Goal: Information Seeking & Learning: Learn about a topic

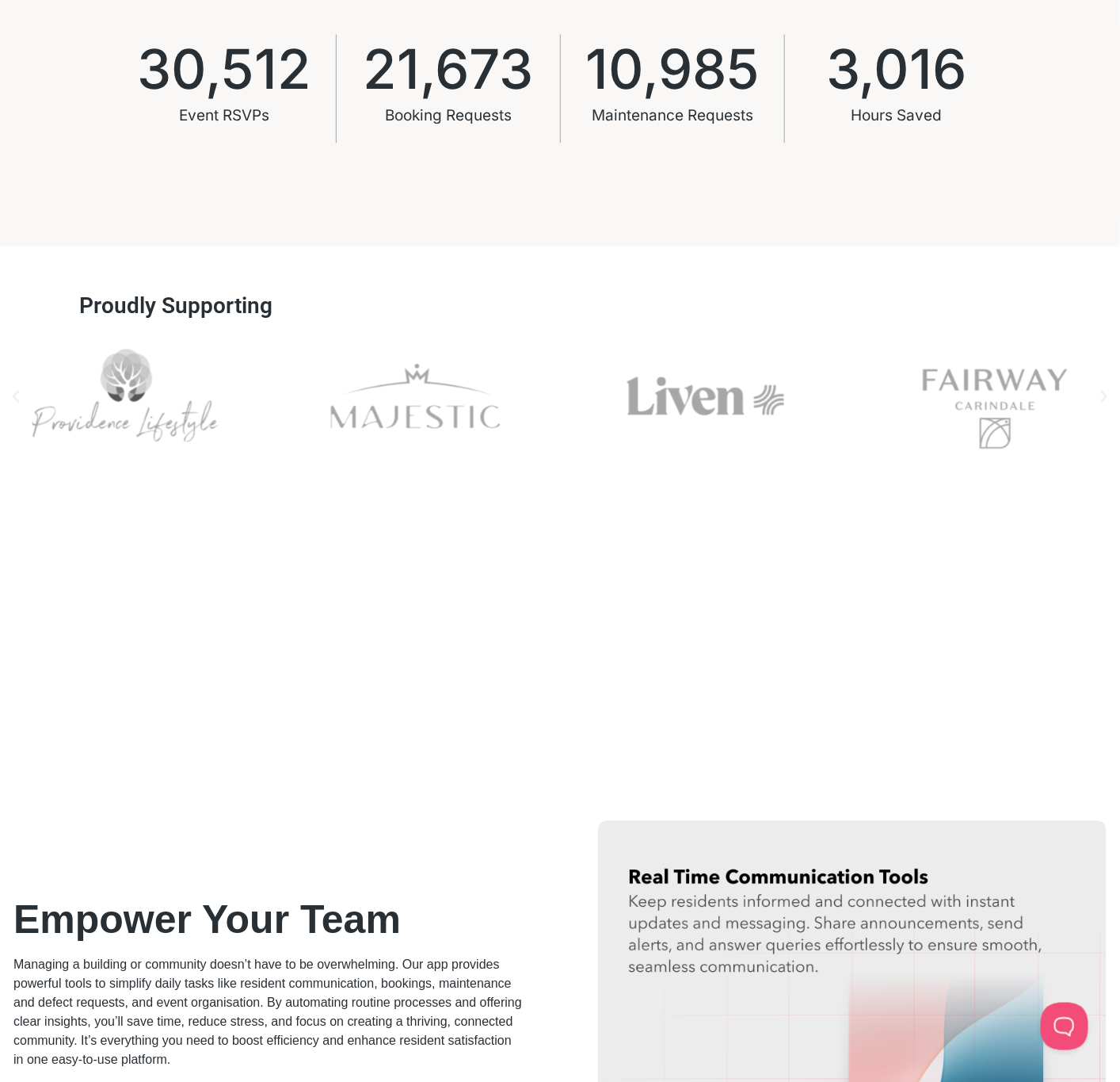
click at [138, 417] on div "Providence" at bounding box center [125, 396] width 251 height 128
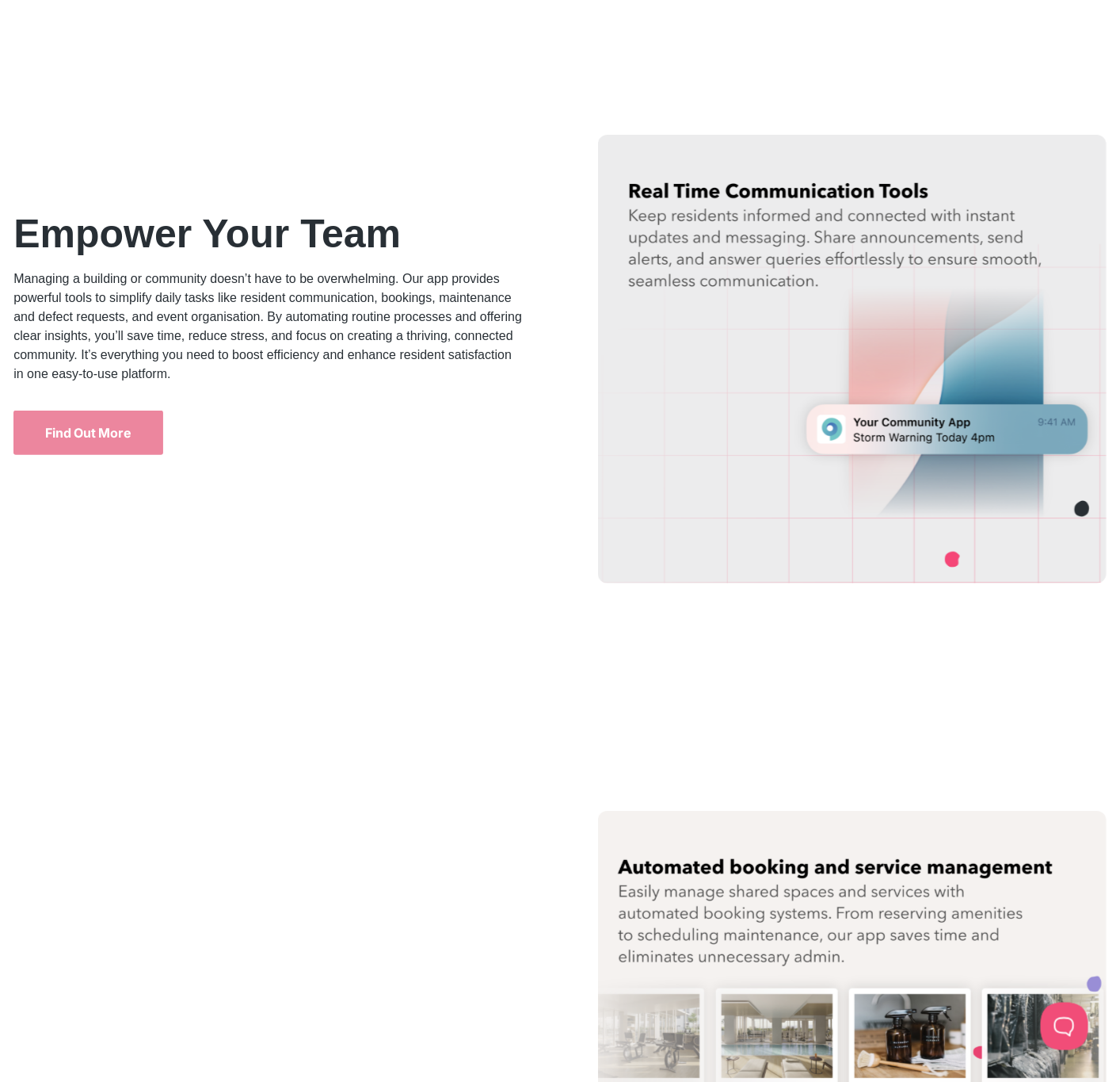
scroll to position [1901, 0]
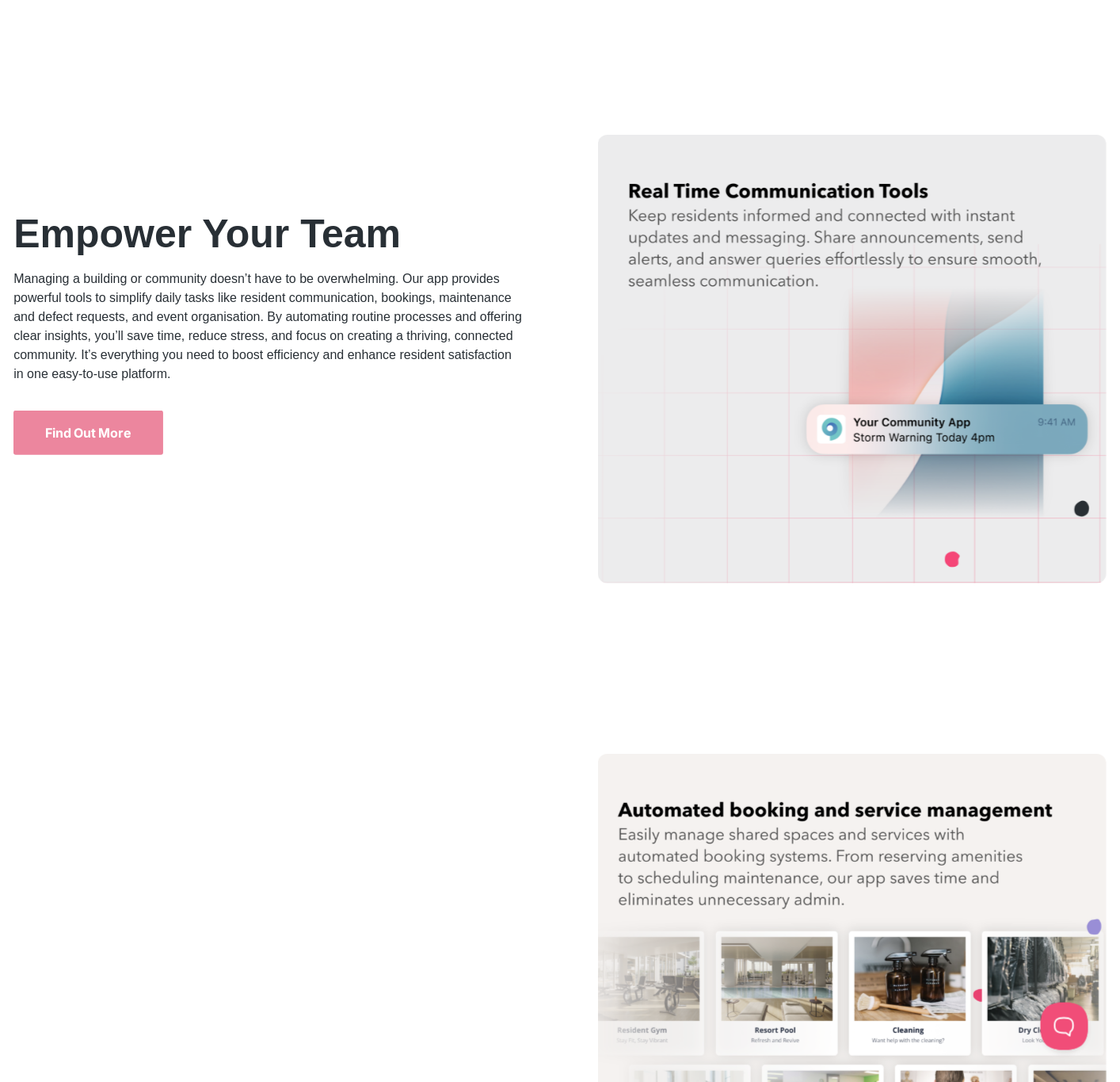
click at [844, 415] on img at bounding box center [853, 359] width 509 height 448
click at [150, 438] on link "Find Out More" at bounding box center [88, 432] width 149 height 44
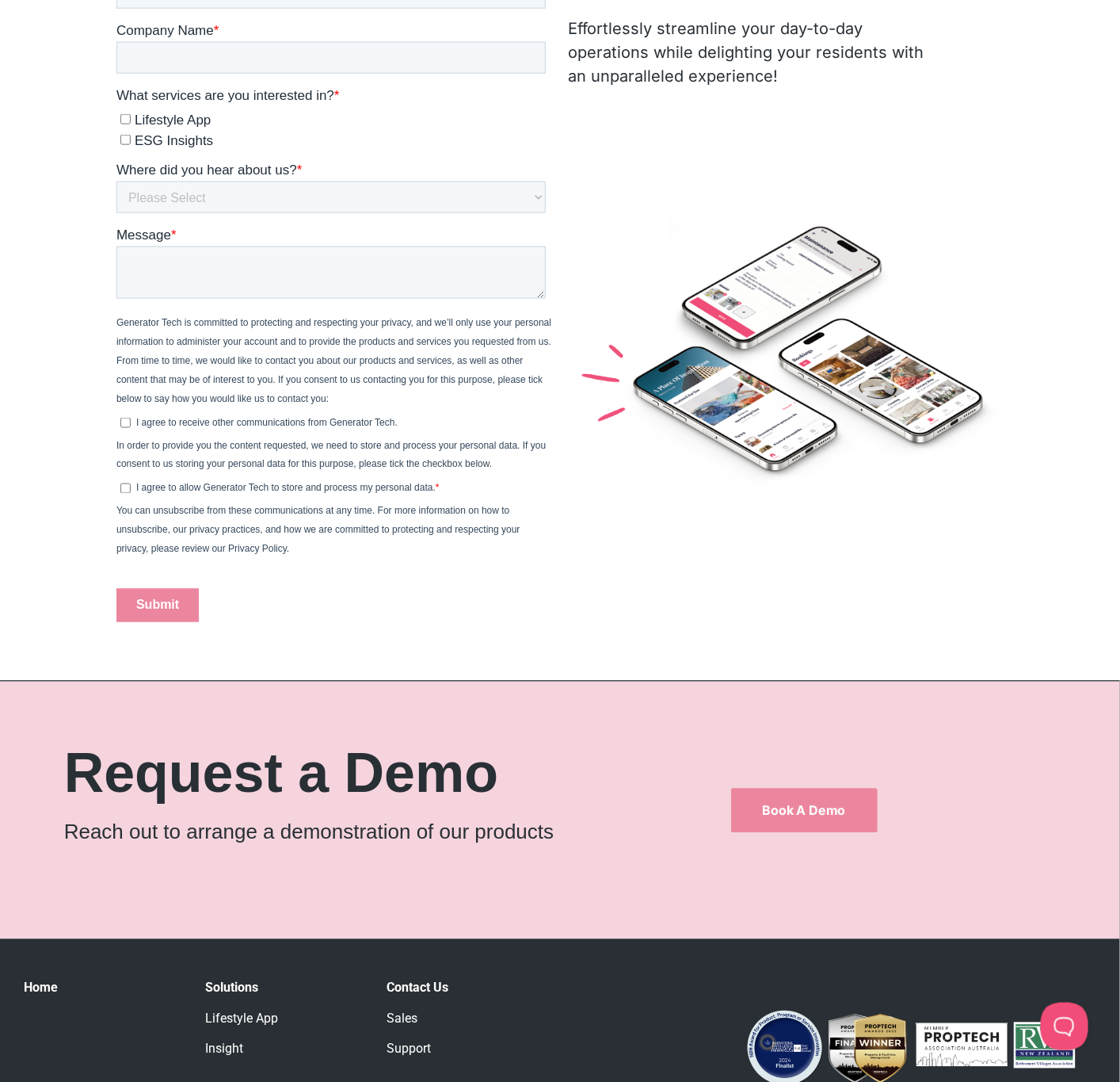
scroll to position [871, 0]
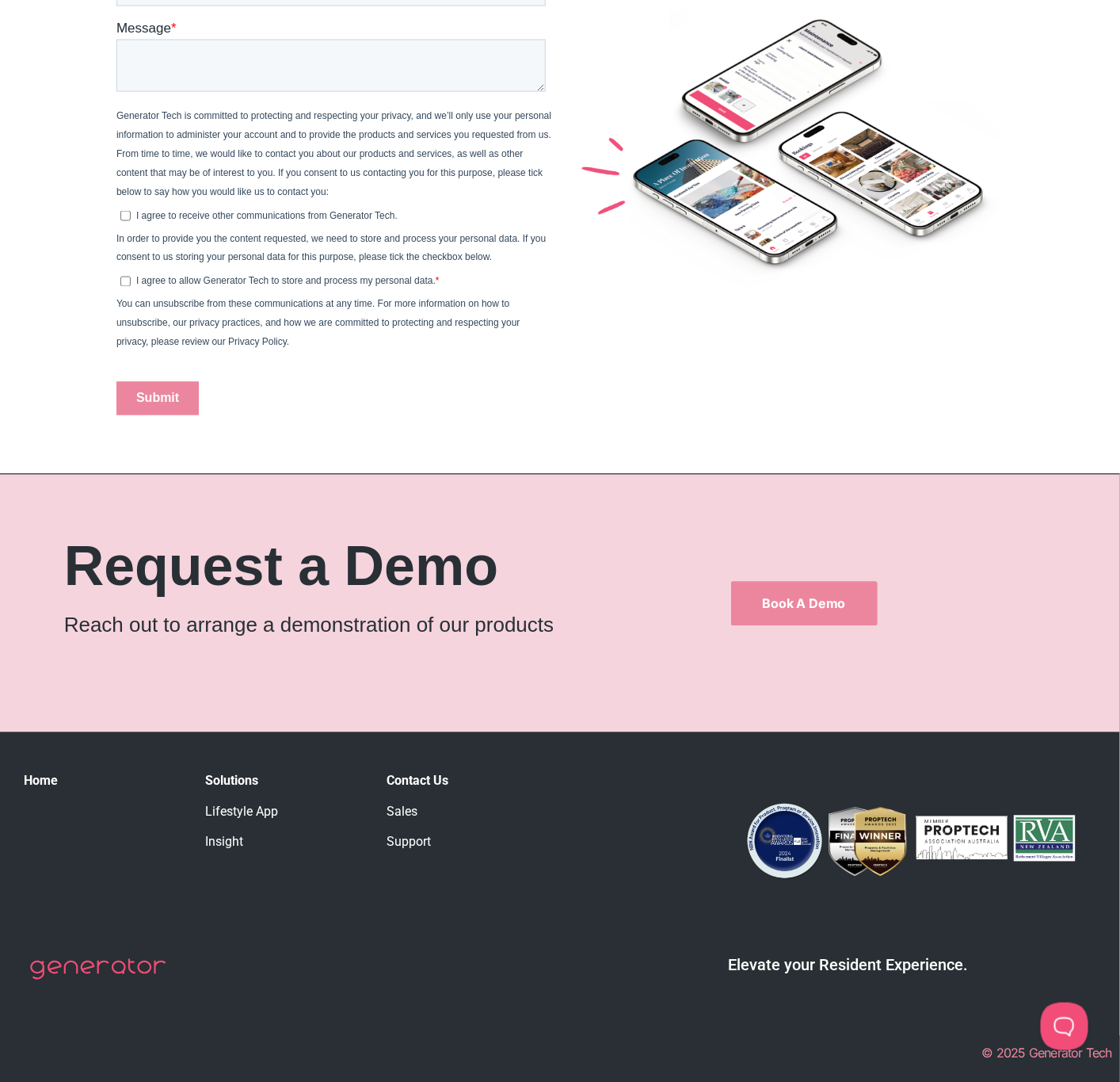
click at [232, 799] on div "Solutions Lifestyle App Insight" at bounding box center [288, 840] width 165 height 137
click at [236, 809] on link "Lifestyle App" at bounding box center [241, 812] width 73 height 15
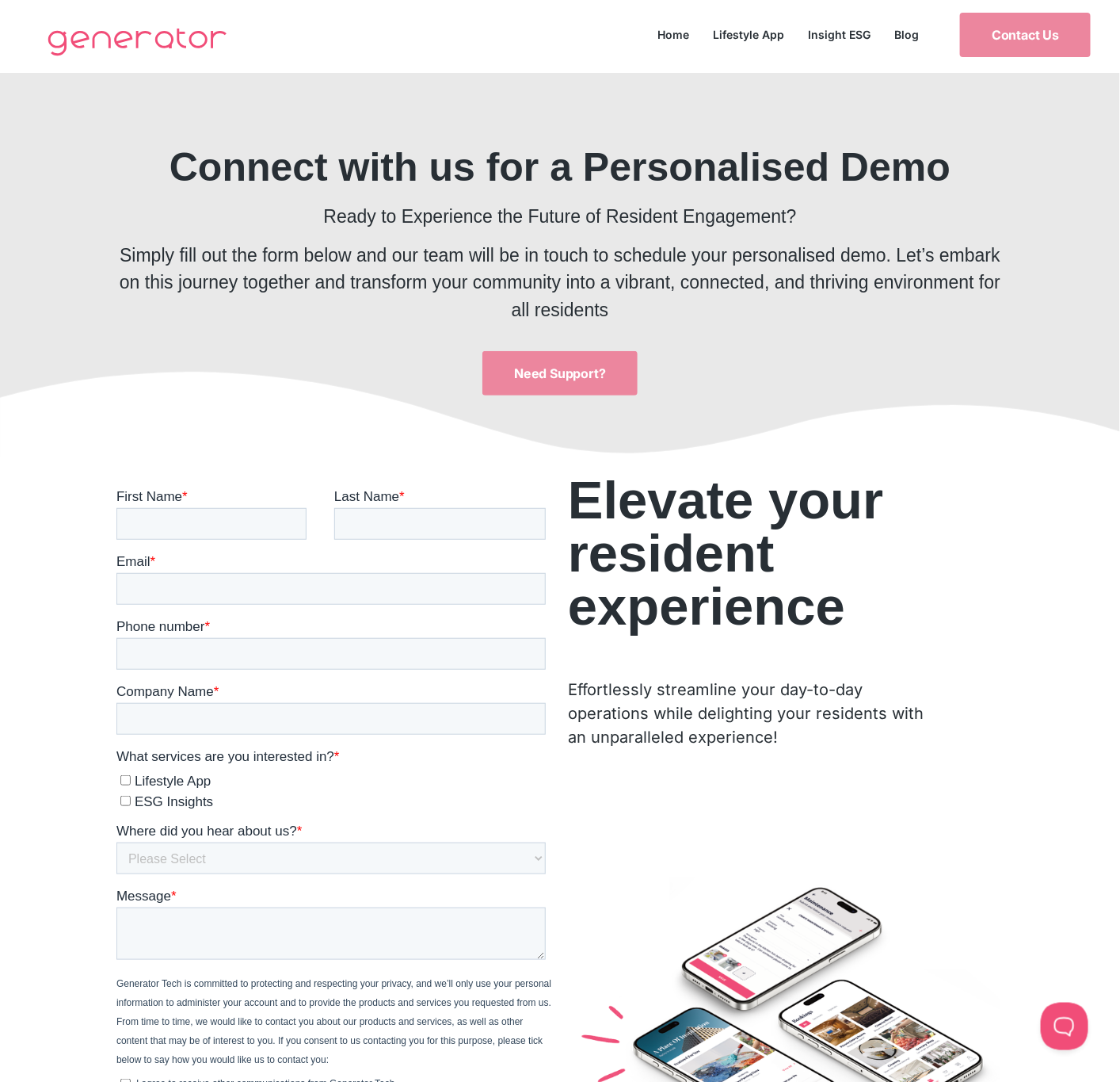
scroll to position [0, 0]
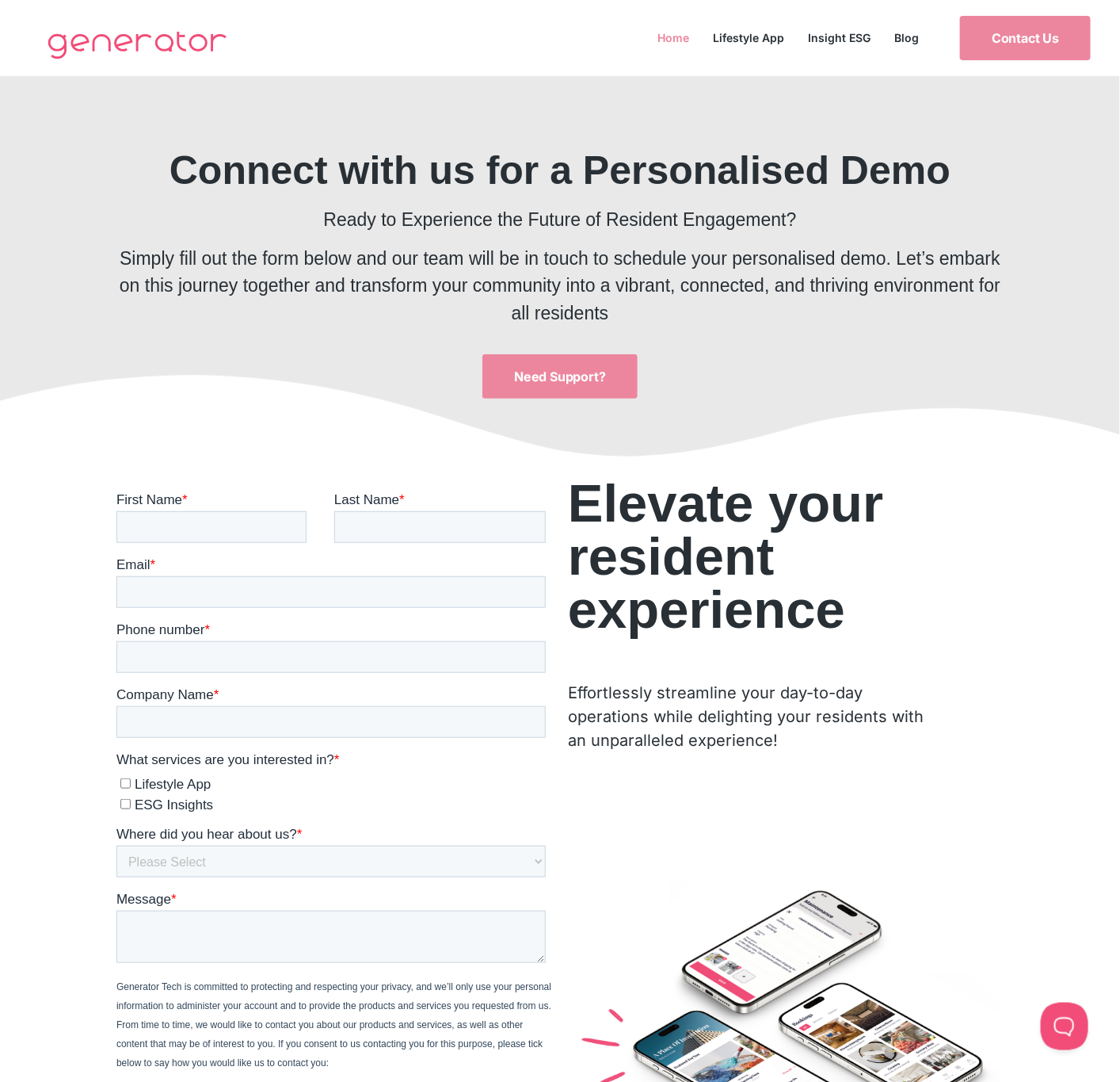
click at [673, 34] on link "Home" at bounding box center [674, 38] width 55 height 22
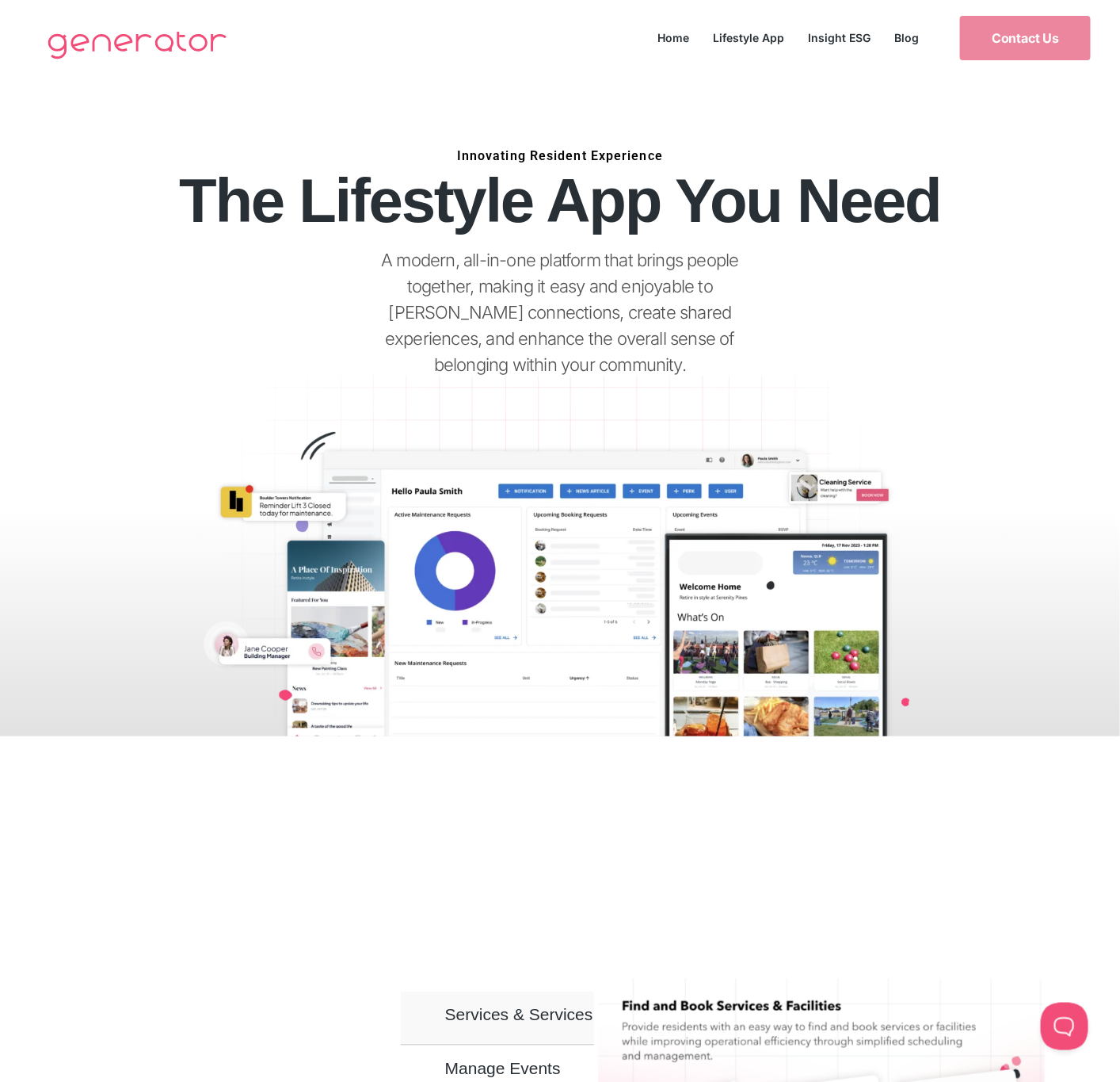
click at [767, 38] on link "Lifestyle App" at bounding box center [750, 38] width 95 height 22
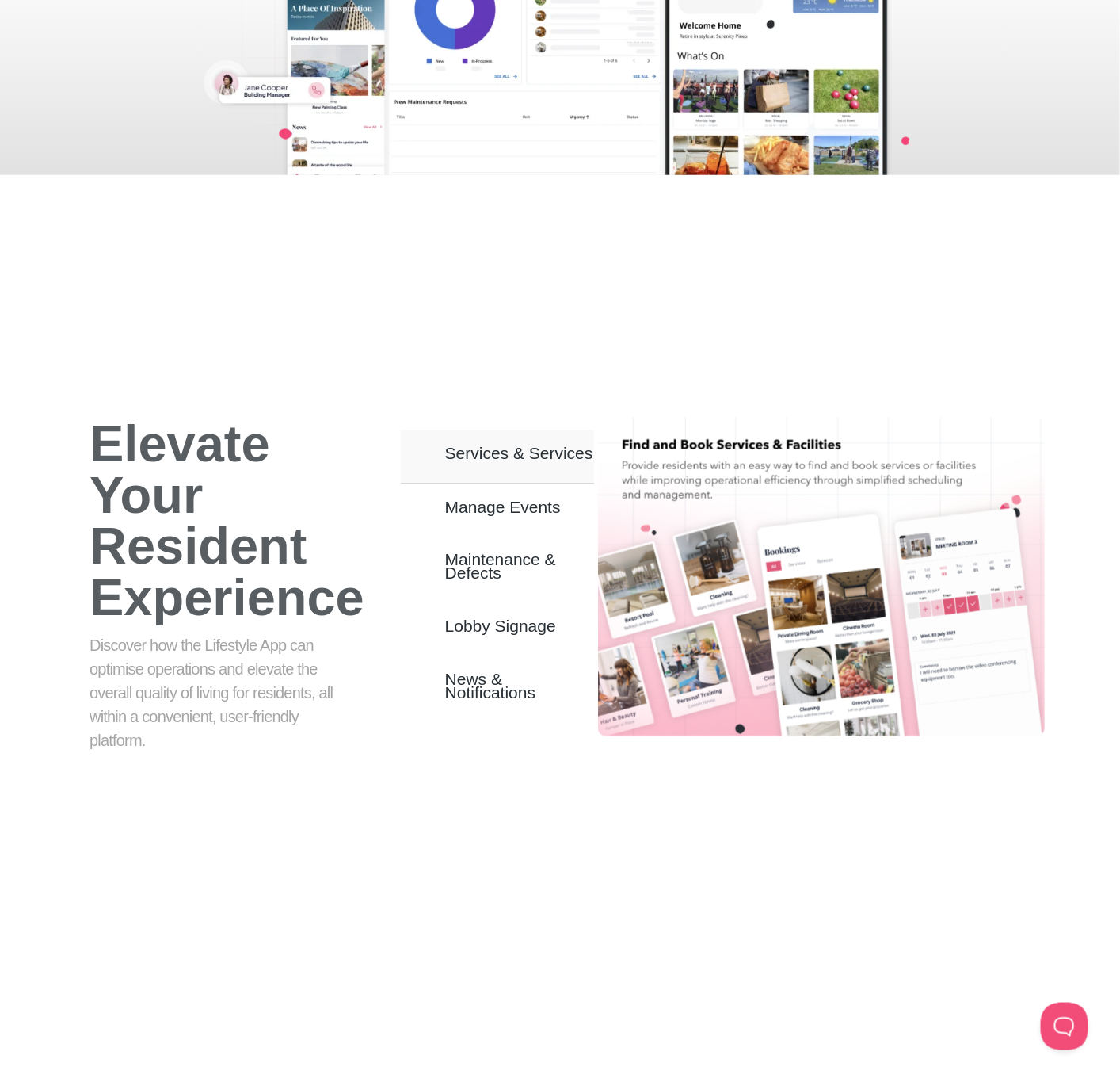
scroll to position [832, 0]
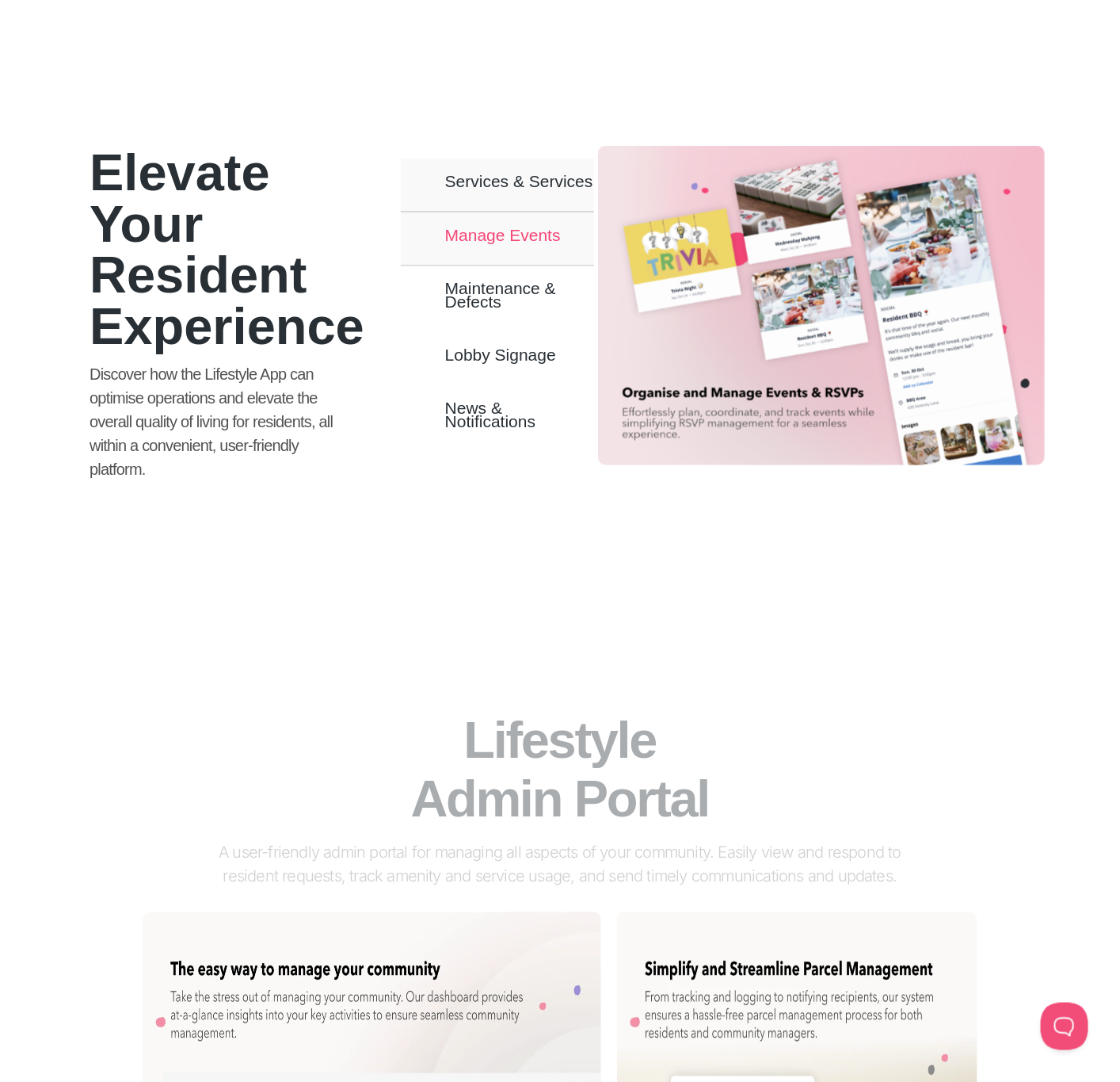
click at [523, 228] on span "Manage Events" at bounding box center [503, 235] width 115 height 13
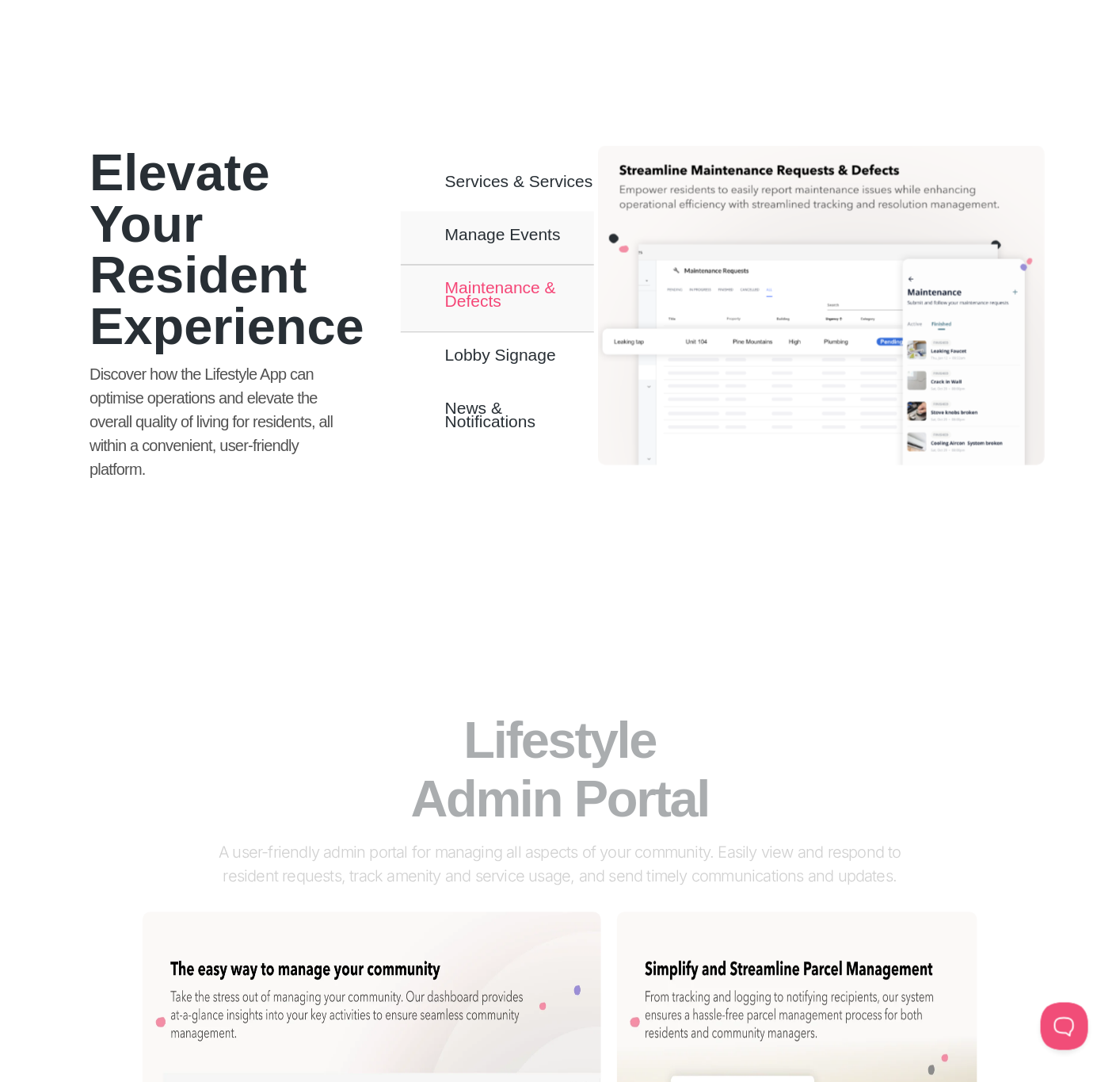
click at [488, 281] on span "Maintenance & Defects" at bounding box center [520, 294] width 149 height 27
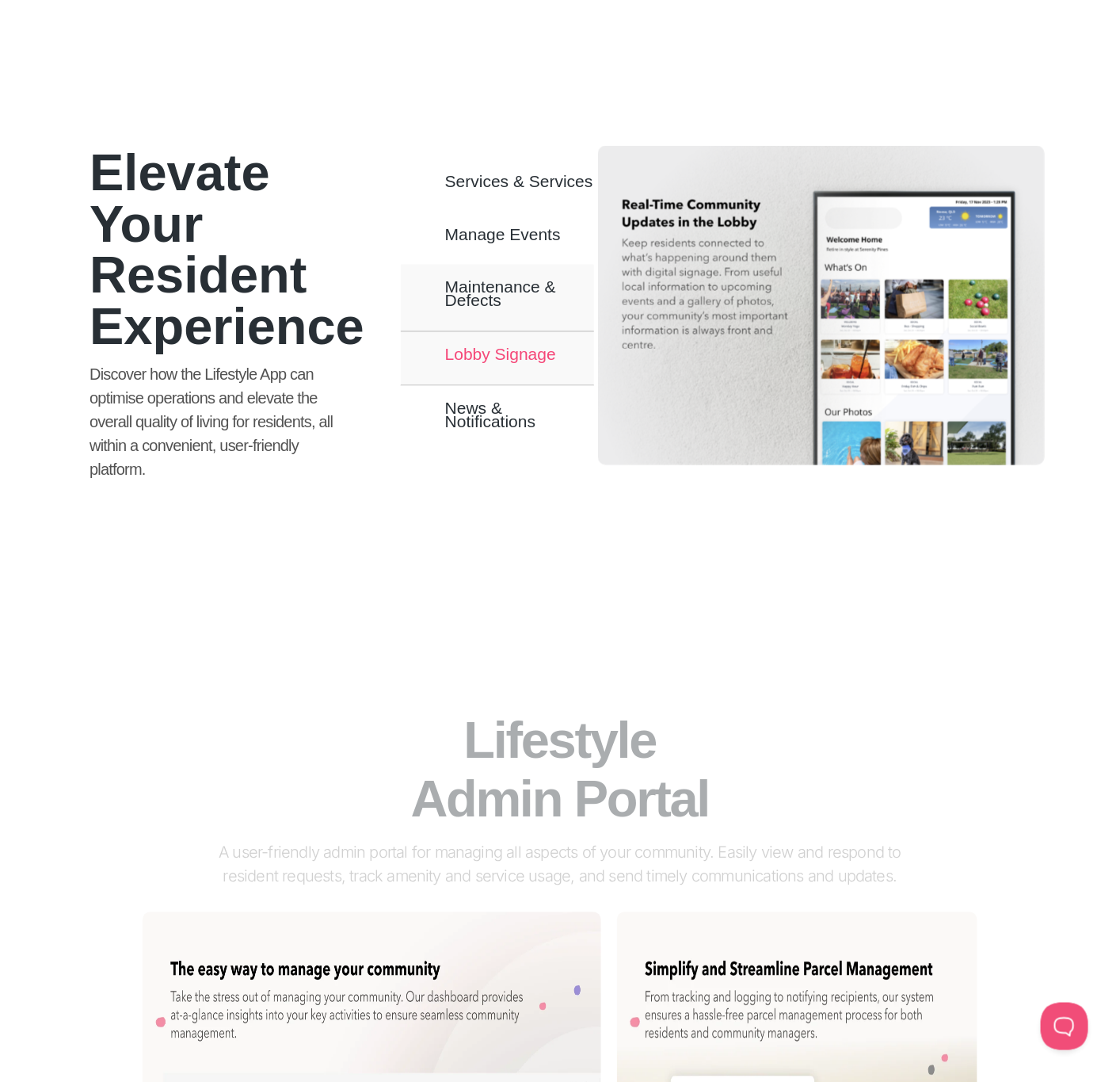
click at [474, 348] on span "Lobby Signage" at bounding box center [501, 355] width 111 height 13
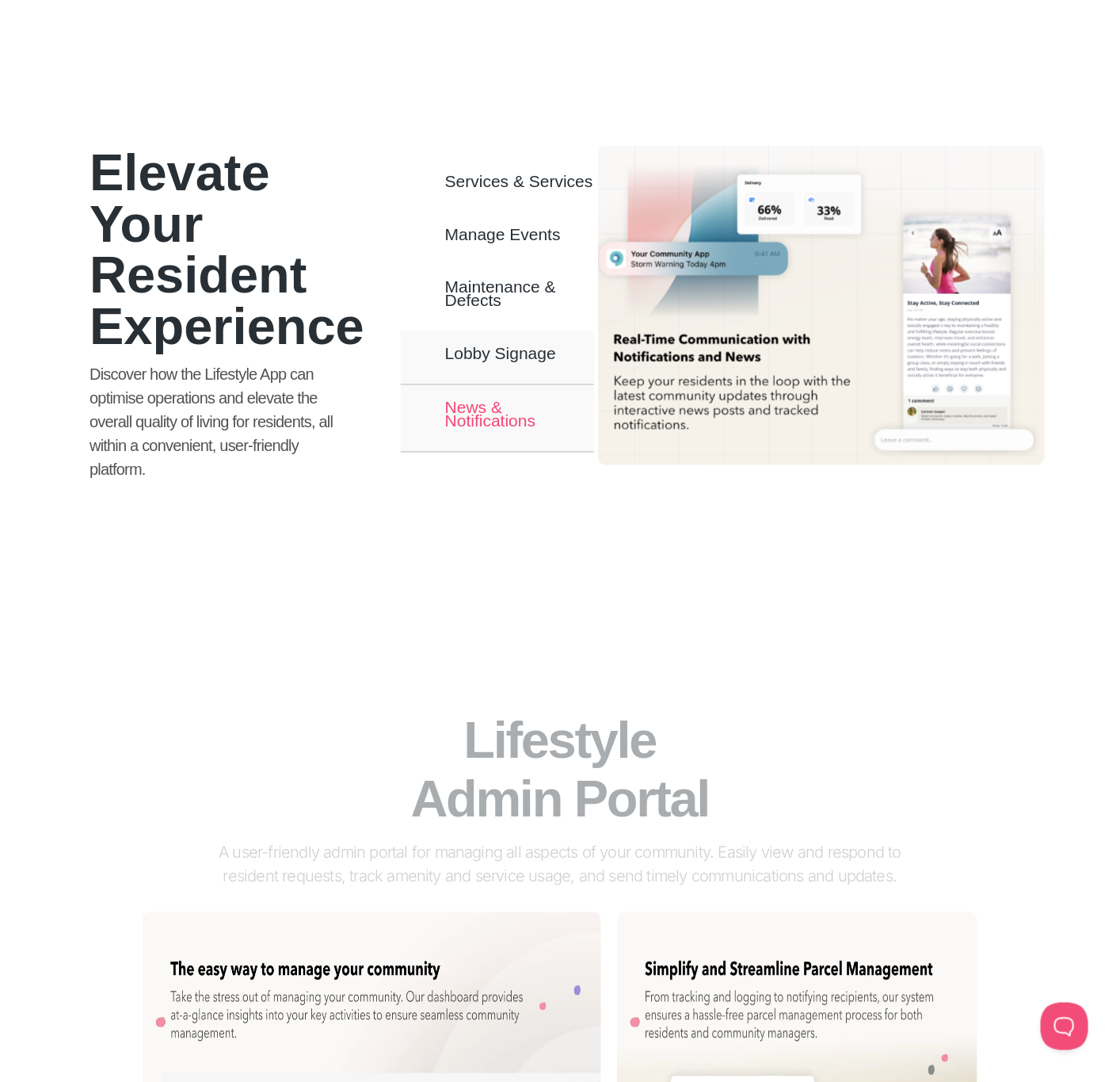
click at [473, 401] on span "News & Notifications" at bounding box center [520, 415] width 149 height 27
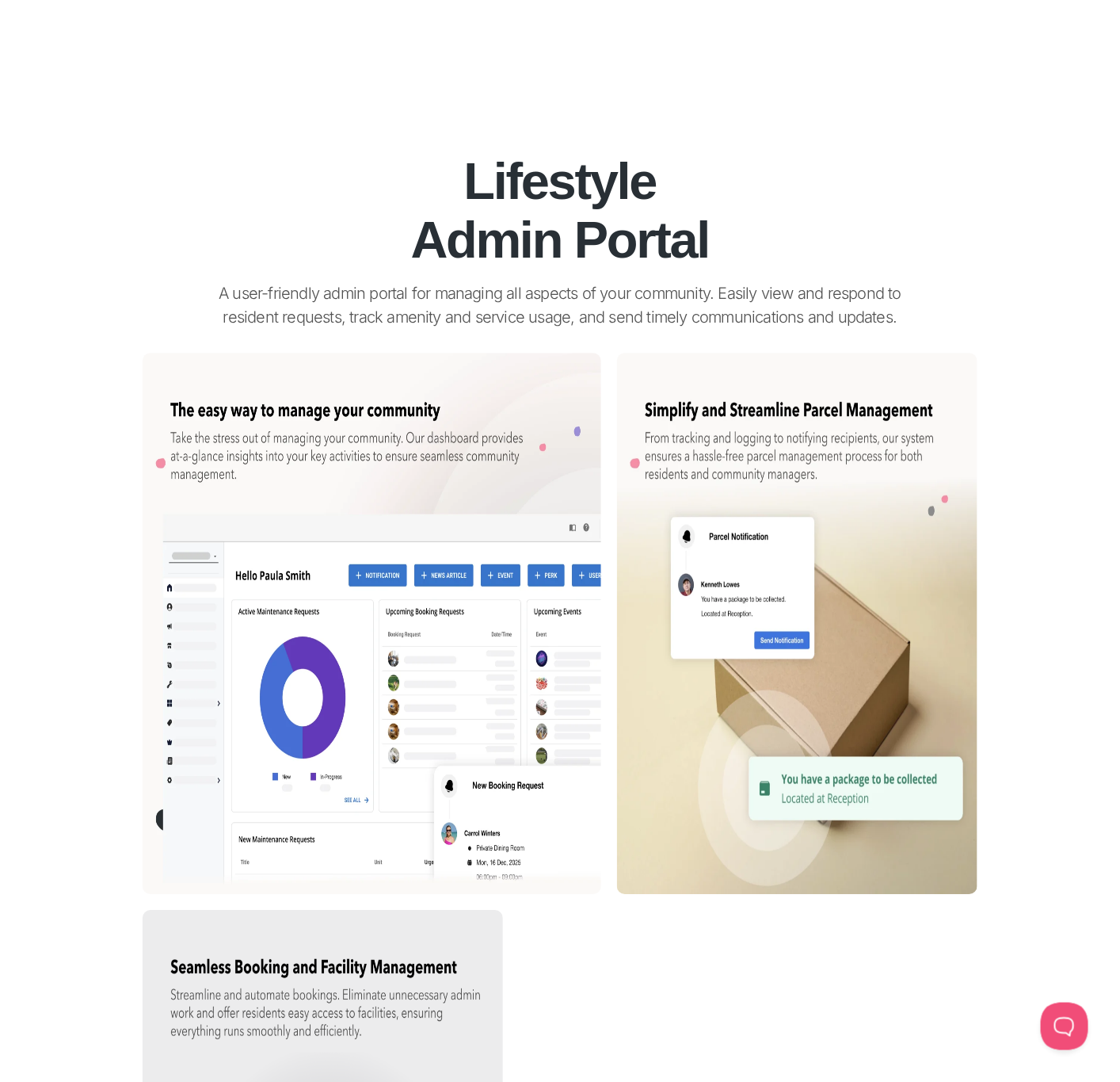
scroll to position [1665, 0]
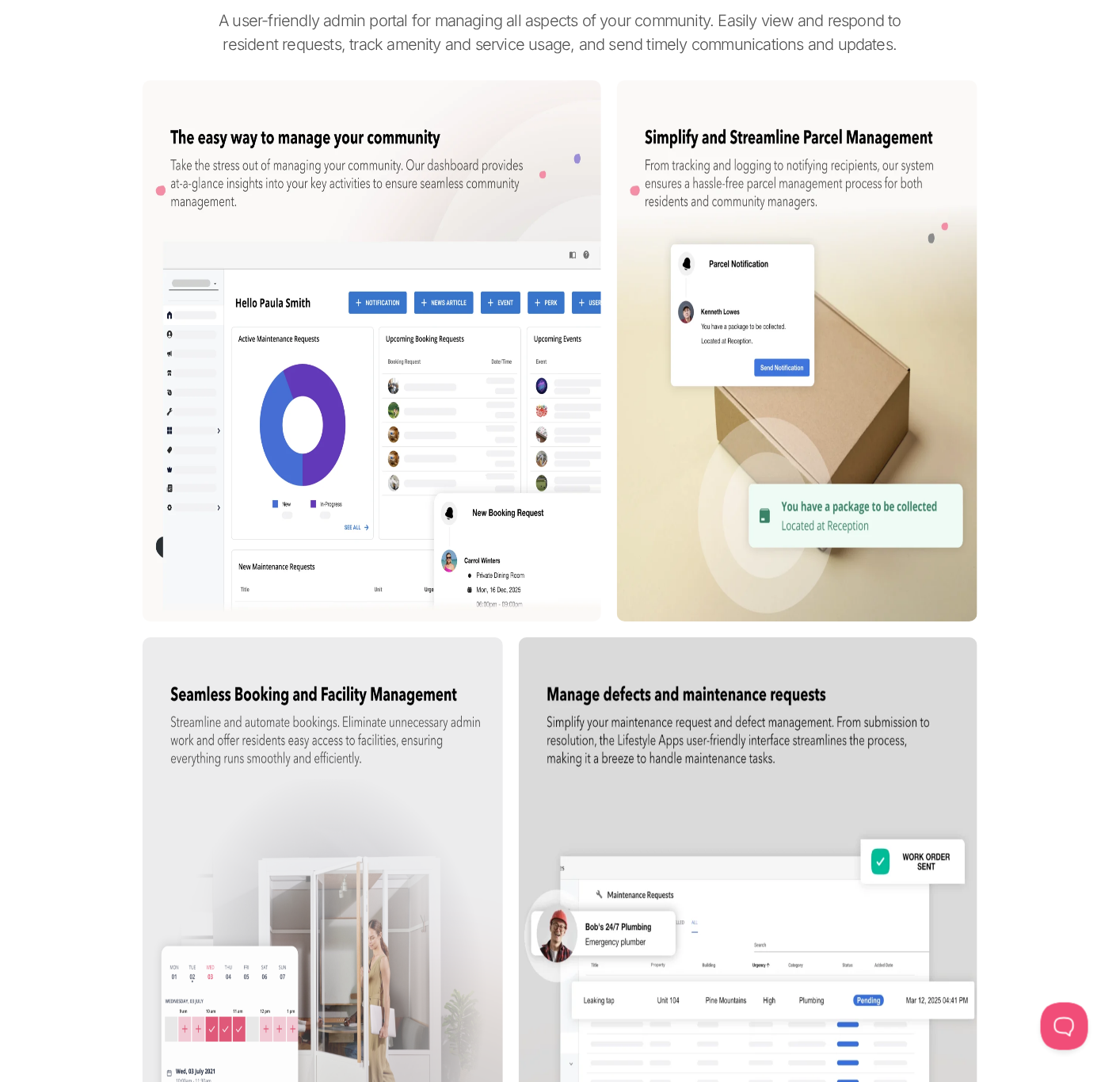
click at [780, 338] on img at bounding box center [797, 350] width 360 height 541
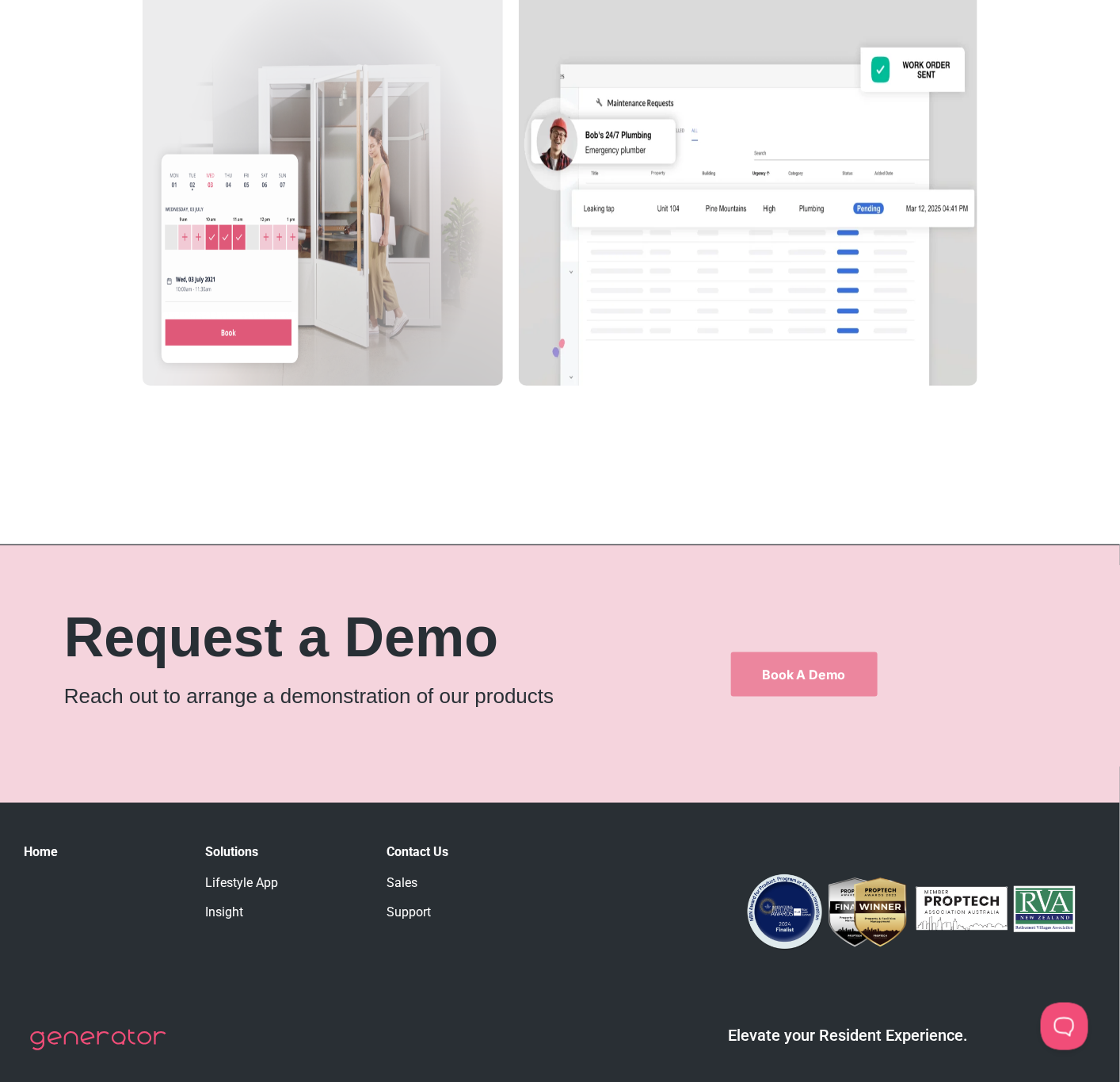
scroll to position [2501, 0]
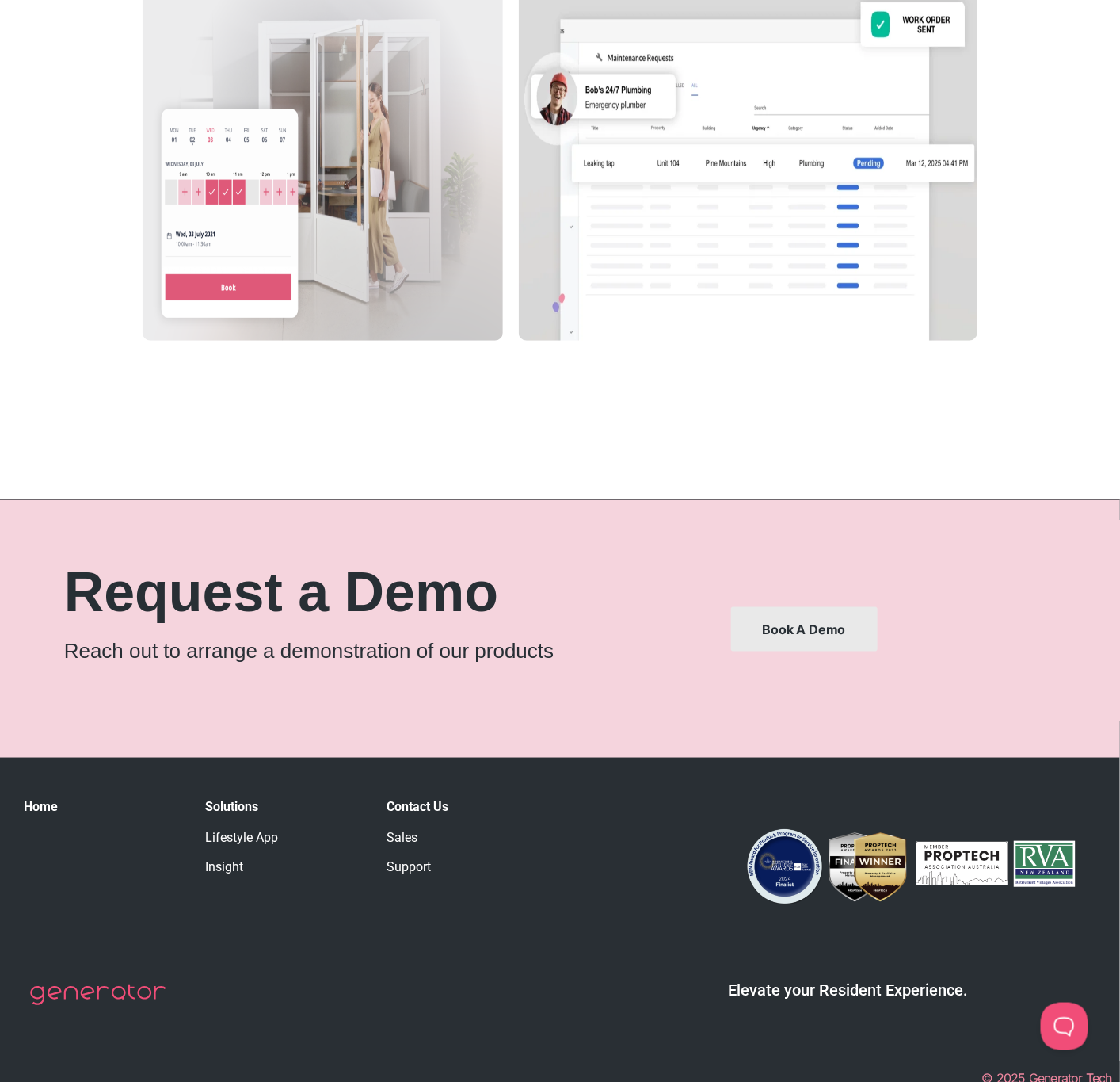
click at [778, 623] on span "Book a Demo" at bounding box center [805, 629] width 84 height 13
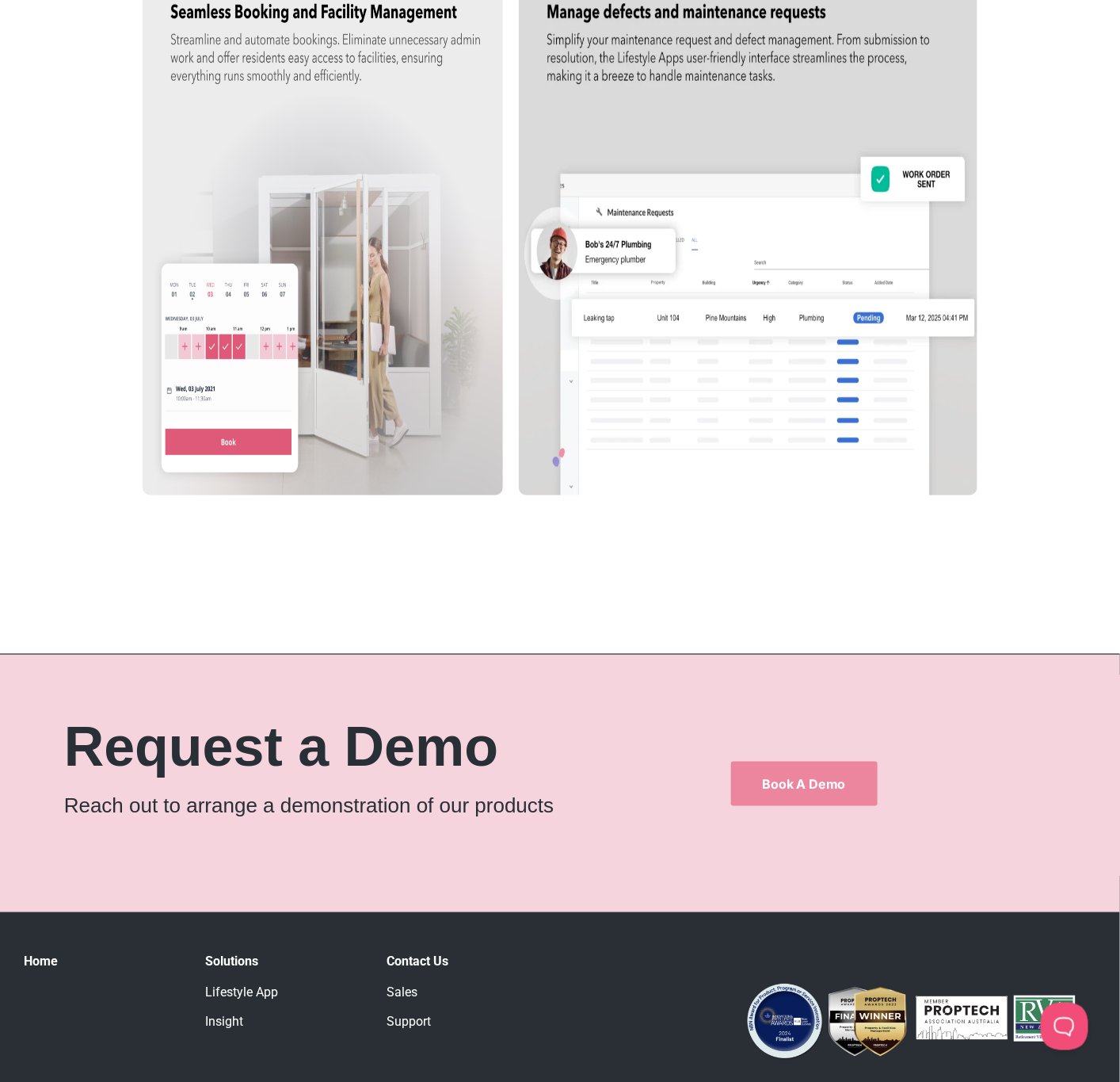
scroll to position [1779, 0]
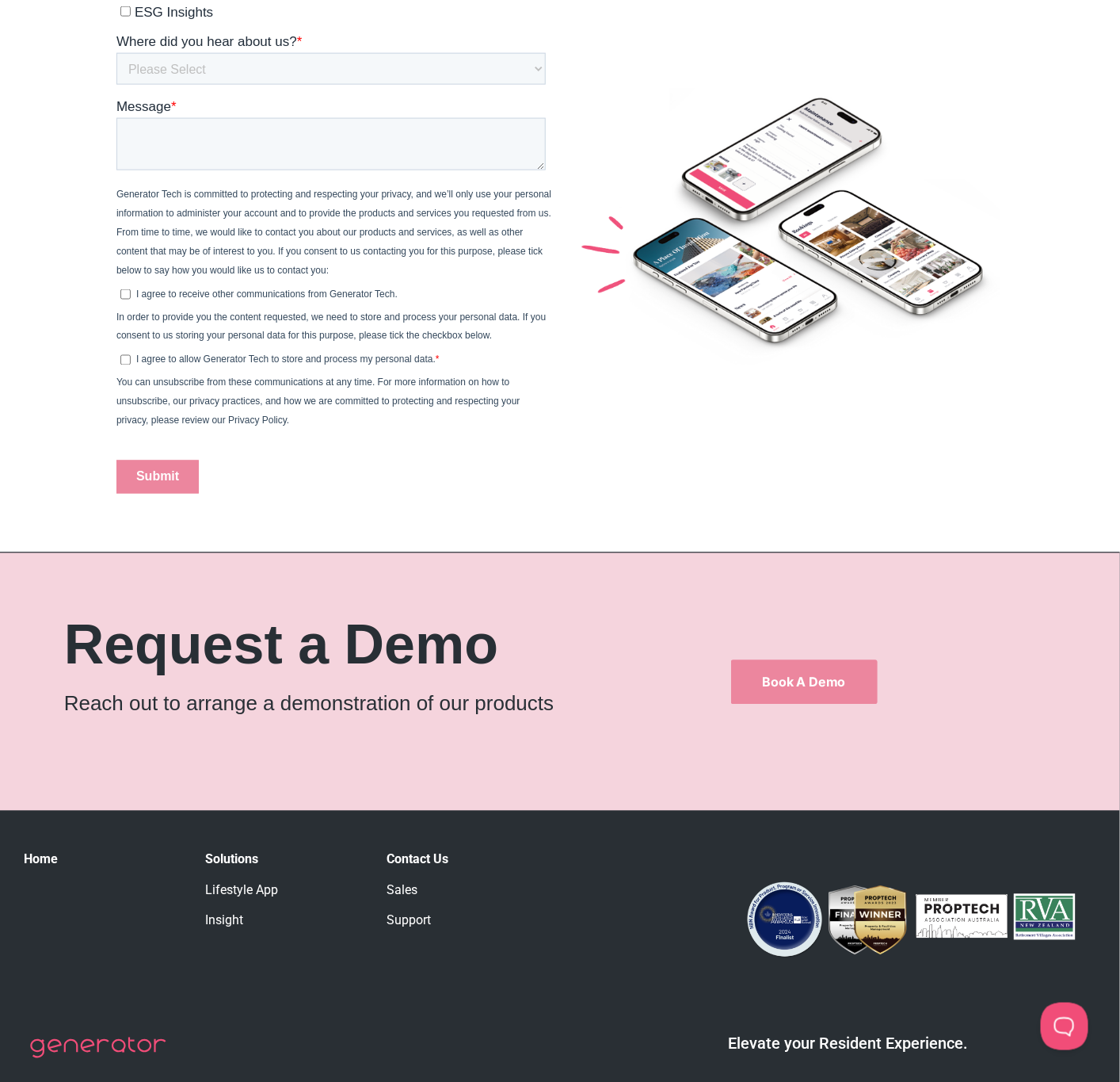
scroll to position [871, 0]
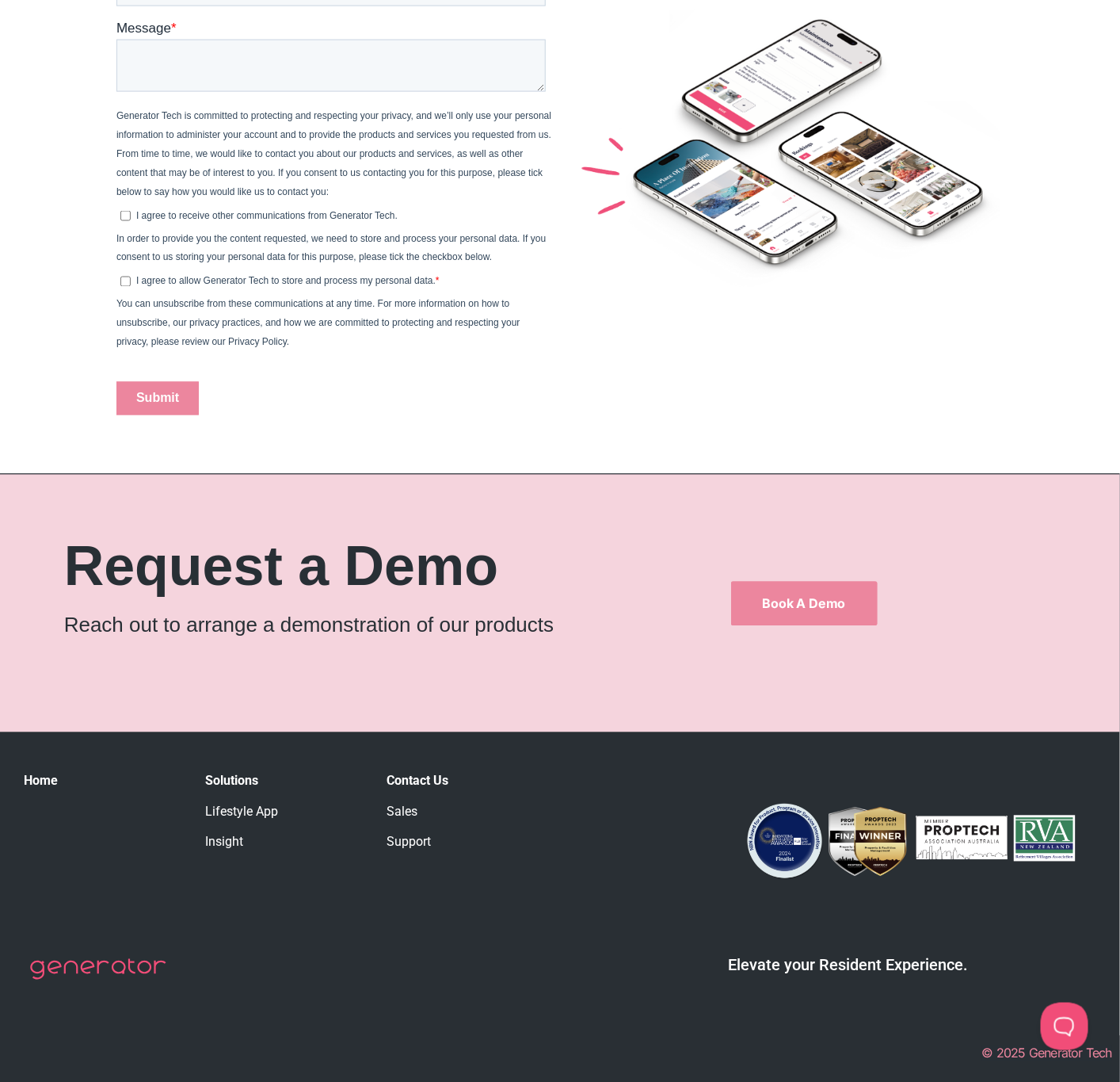
drag, startPoint x: 354, startPoint y: 773, endPoint x: 832, endPoint y: 347, distance: 640.3
click at [832, 347] on div "Elevate your resident experience Effortlessly streamline your day-to-day operat…" at bounding box center [786, 23] width 451 height 854
click at [843, 958] on h5 "Elevate your Resident Experience.​" at bounding box center [848, 965] width 496 height 19
click at [813, 967] on h5 "Elevate your Resident Experience.​" at bounding box center [848, 965] width 496 height 19
click at [417, 838] on link "Support" at bounding box center [409, 842] width 44 height 15
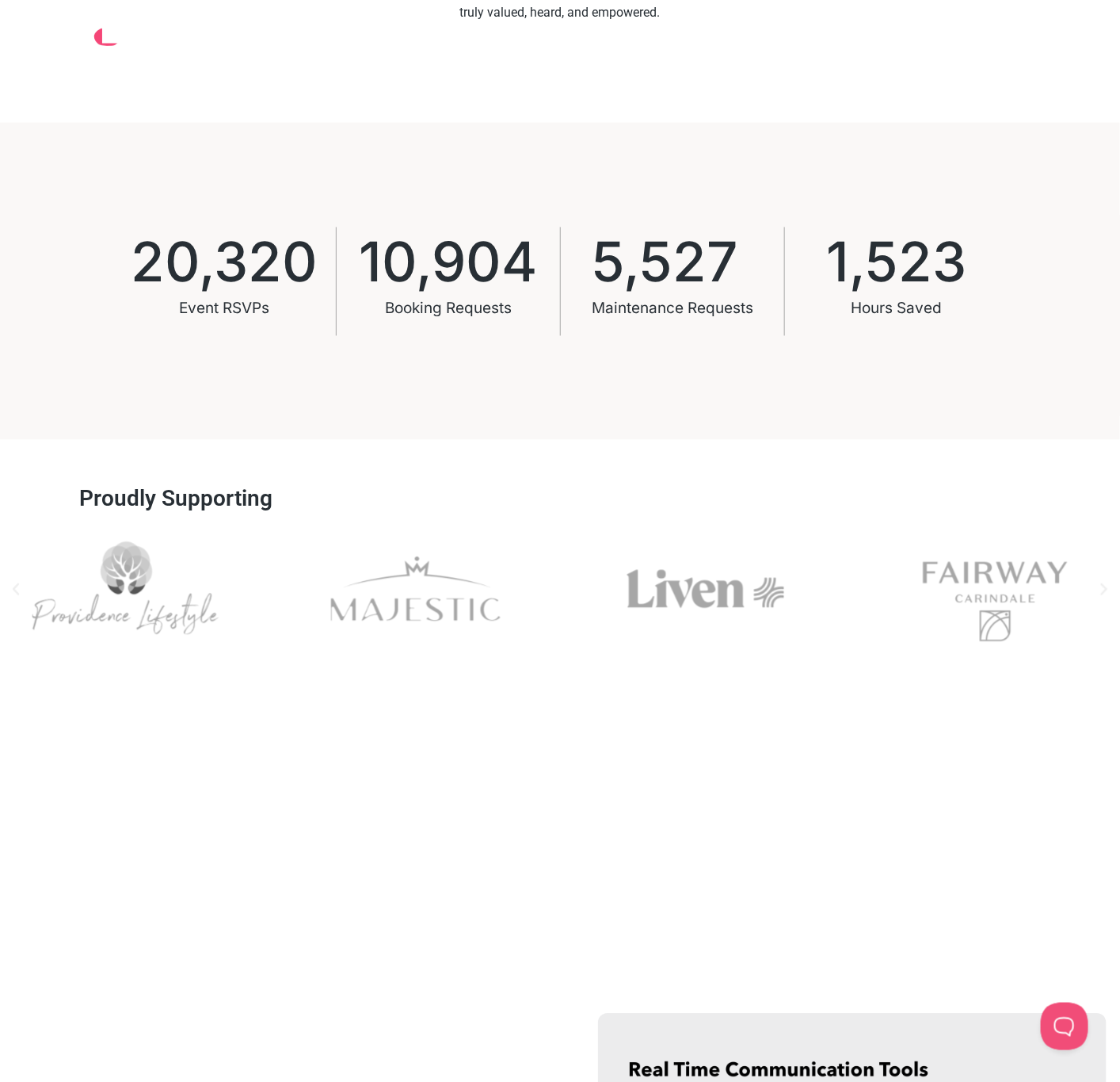
scroll to position [1070, 0]
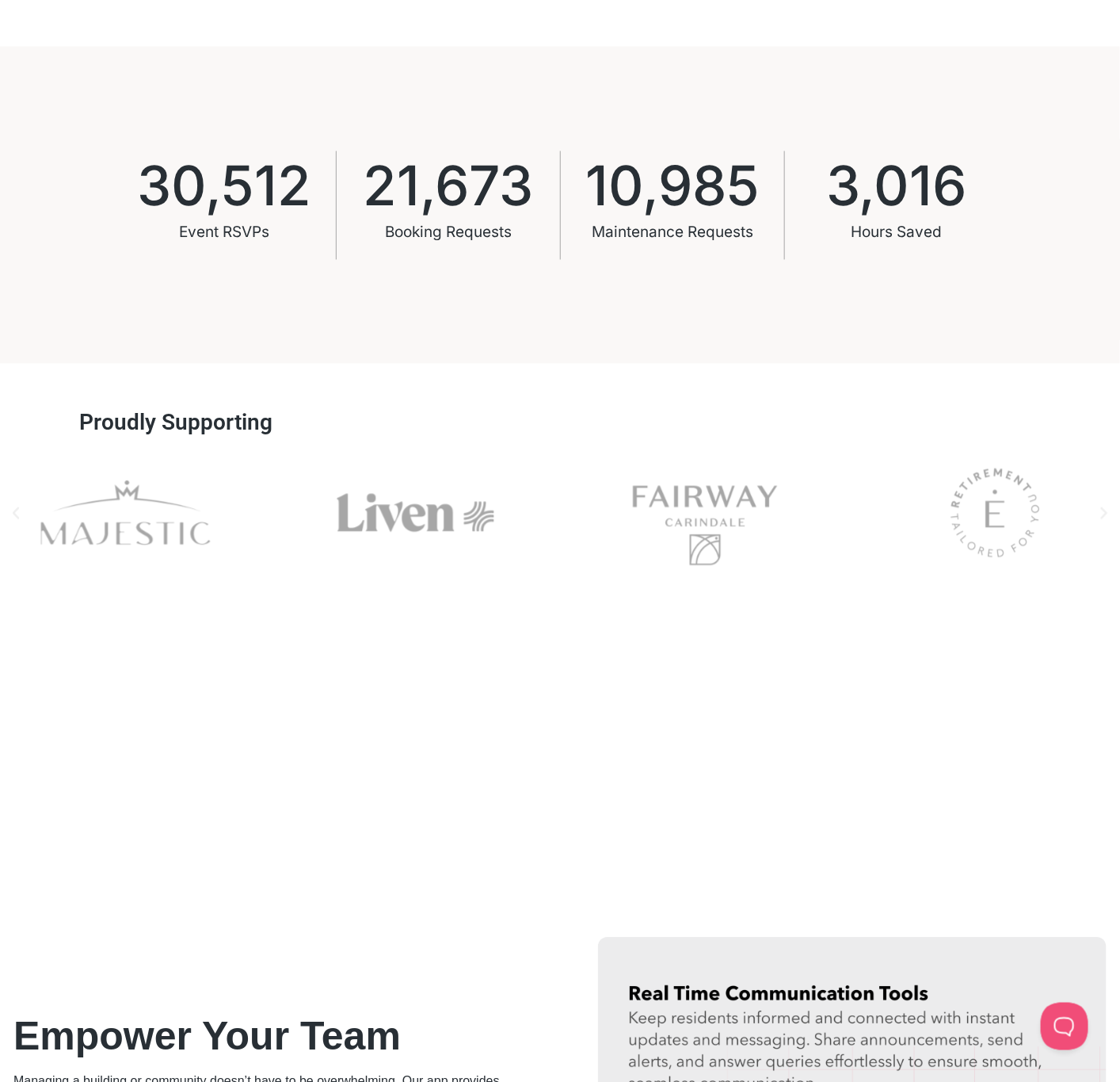
click at [228, 190] on span "30,512" at bounding box center [224, 186] width 175 height 54
click at [242, 198] on span "30,512" at bounding box center [224, 186] width 175 height 54
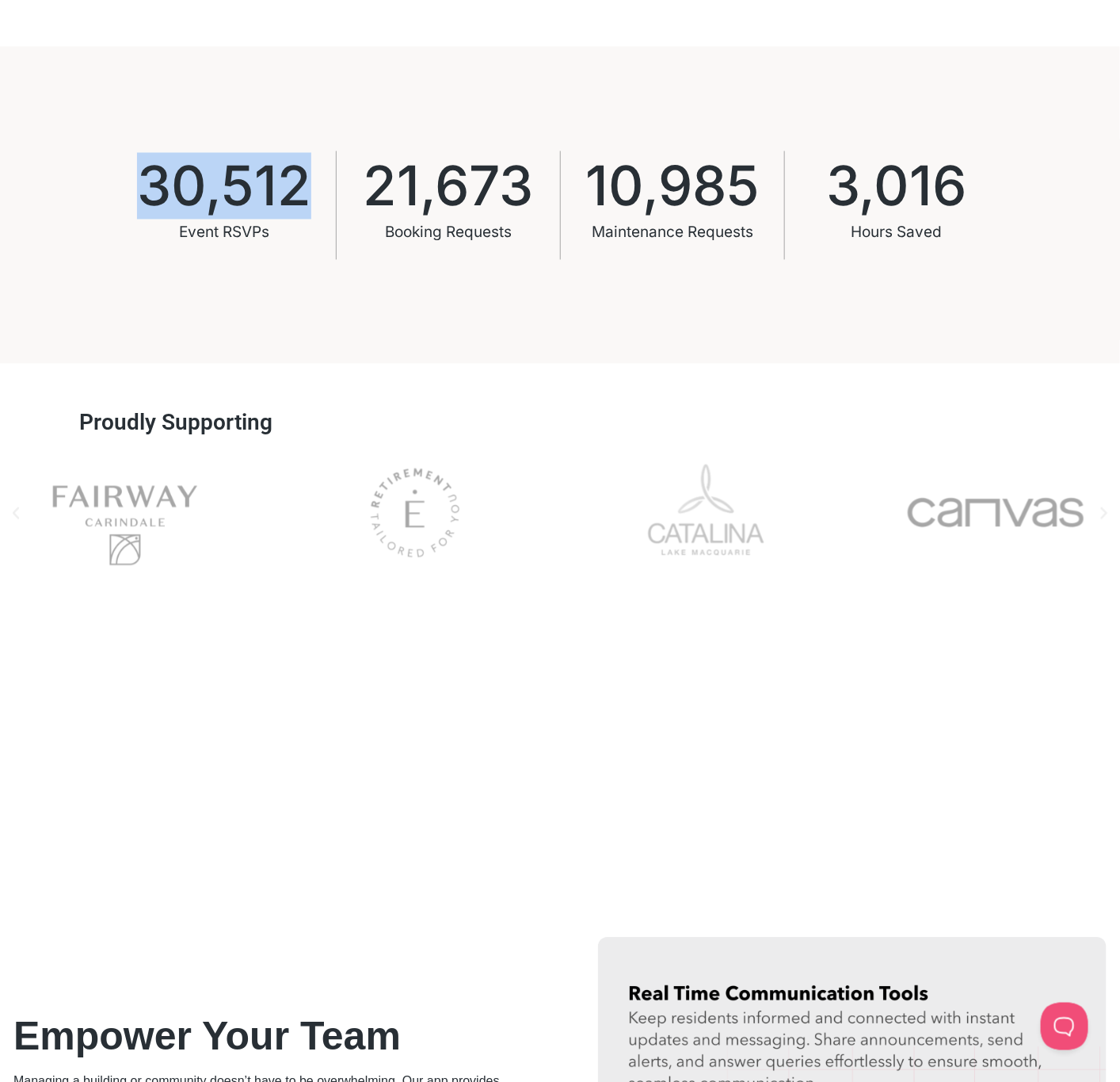
click at [540, 481] on div "Esp" at bounding box center [415, 513] width 251 height 128
click at [831, 528] on div "Picture2" at bounding box center [706, 513] width 251 height 128
click at [1009, 516] on div "Canvas" at bounding box center [996, 513] width 251 height 128
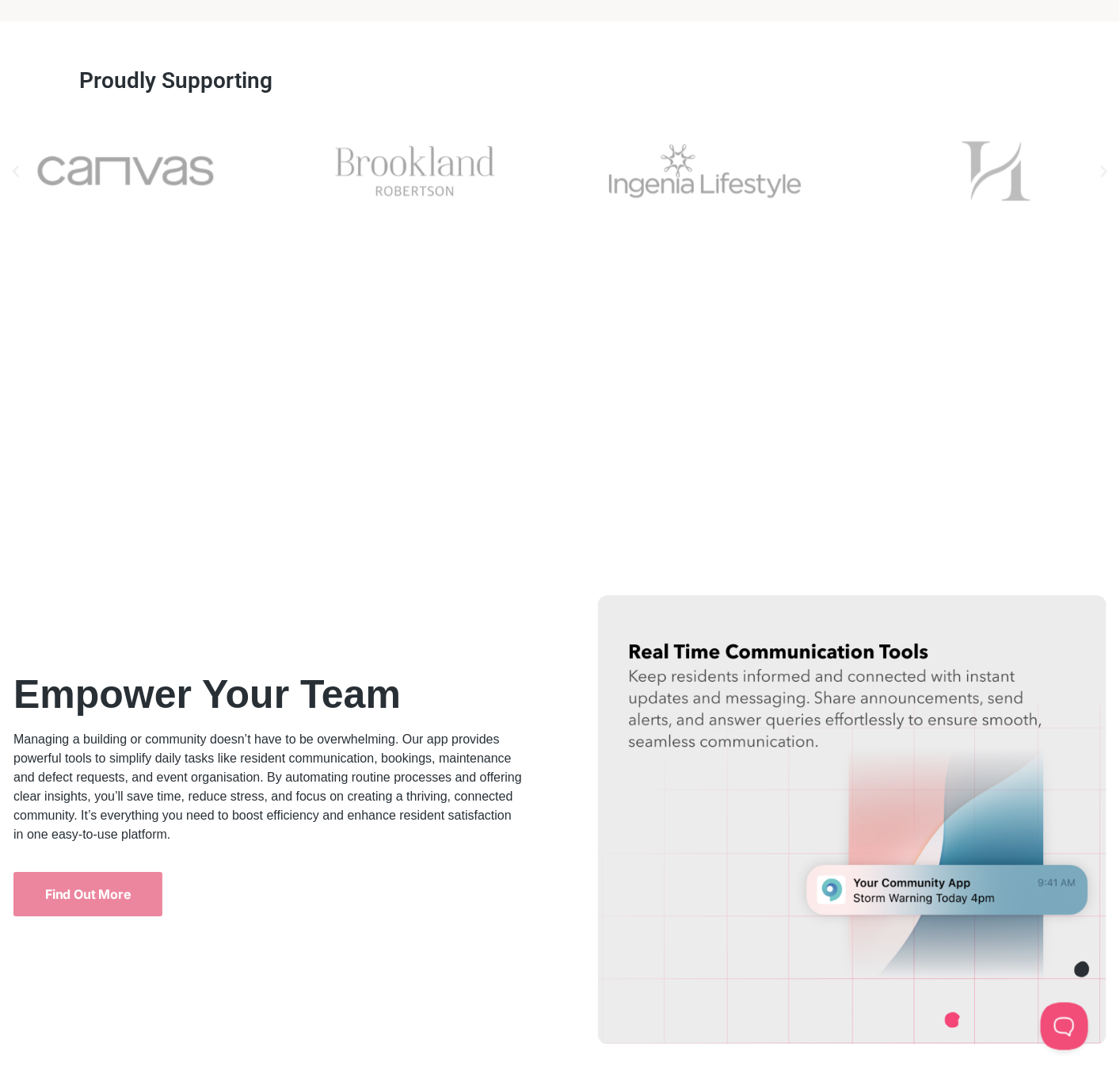
scroll to position [1427, 0]
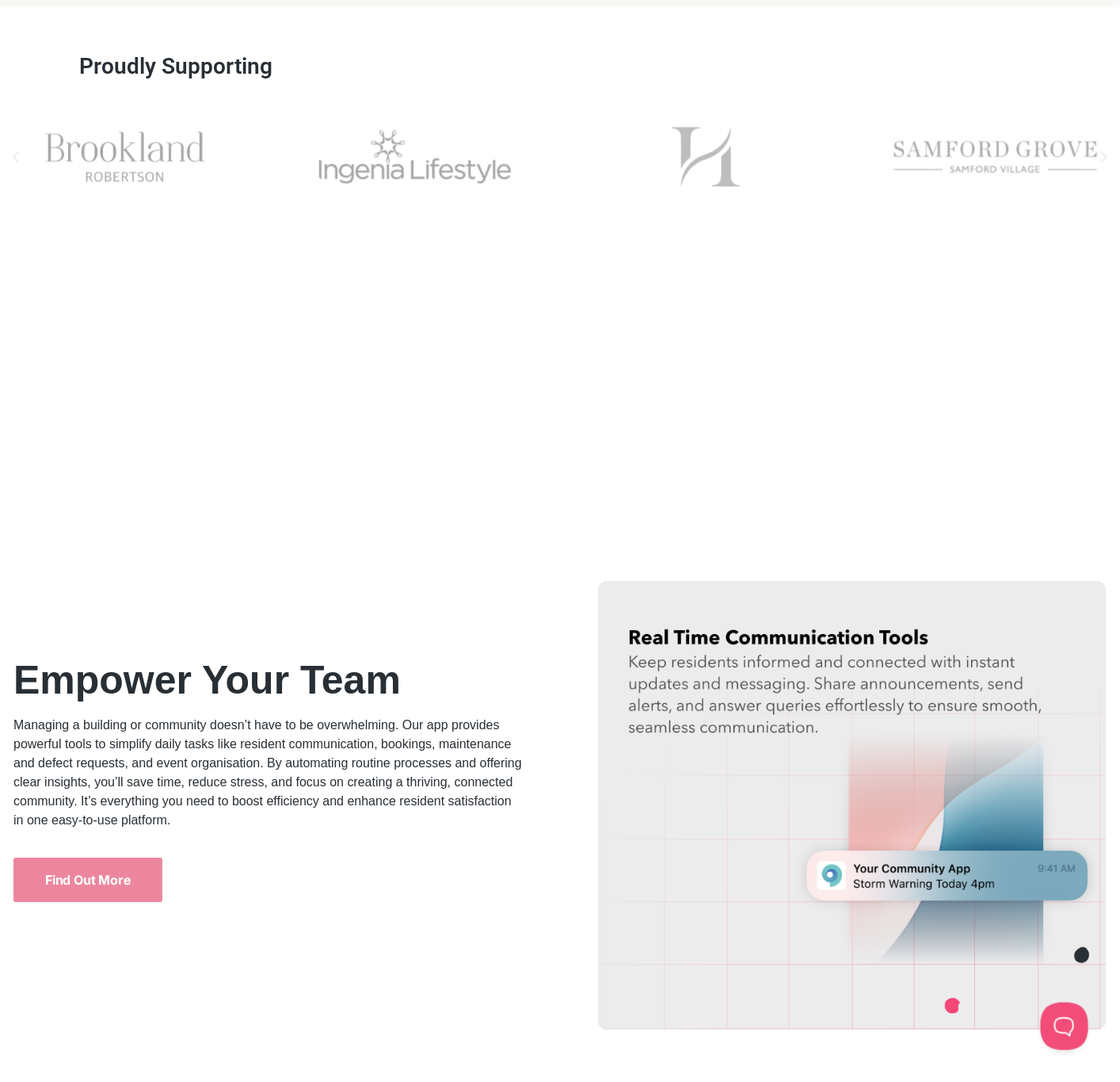
click at [797, 649] on img at bounding box center [853, 805] width 509 height 448
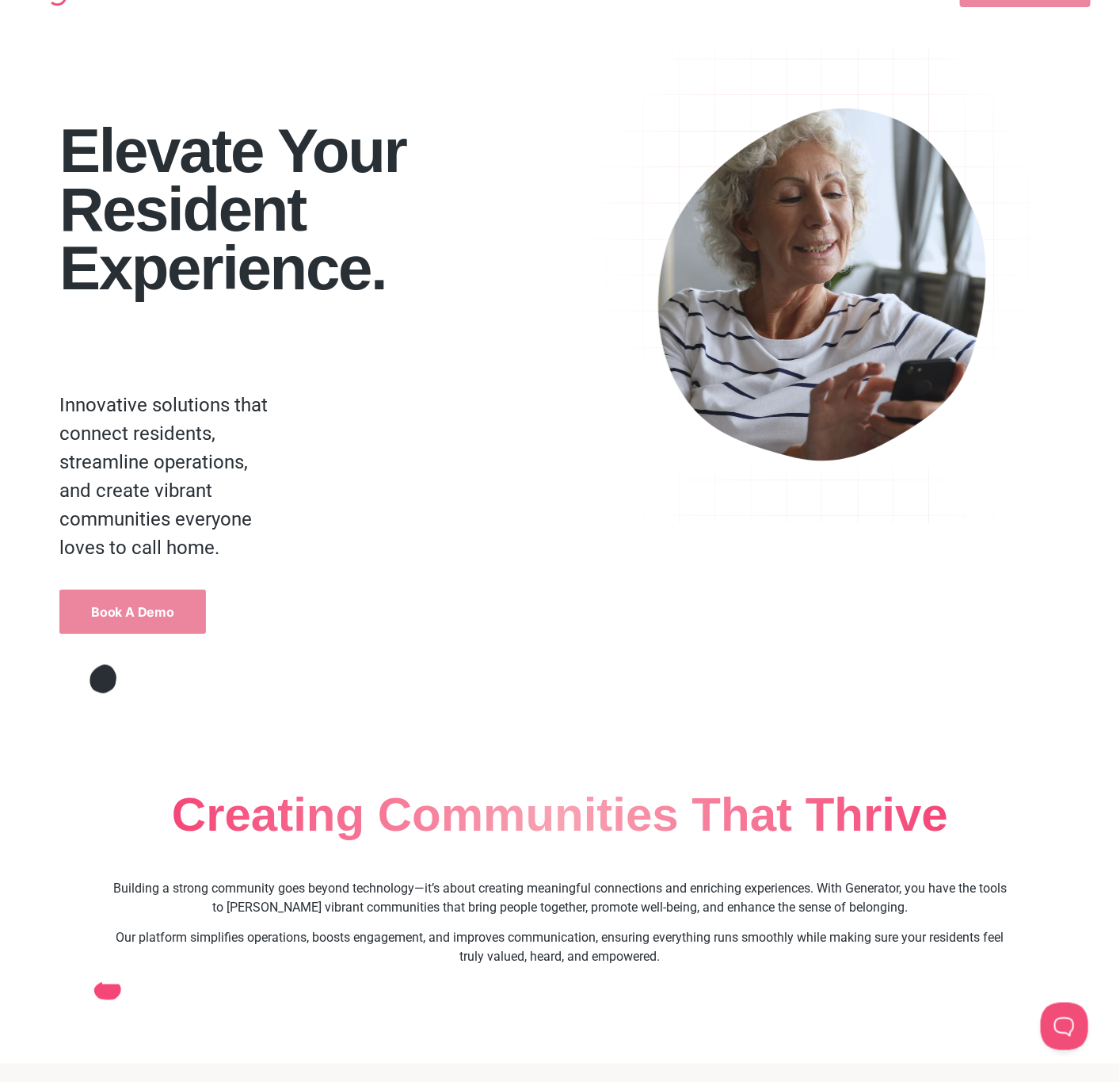
scroll to position [0, 0]
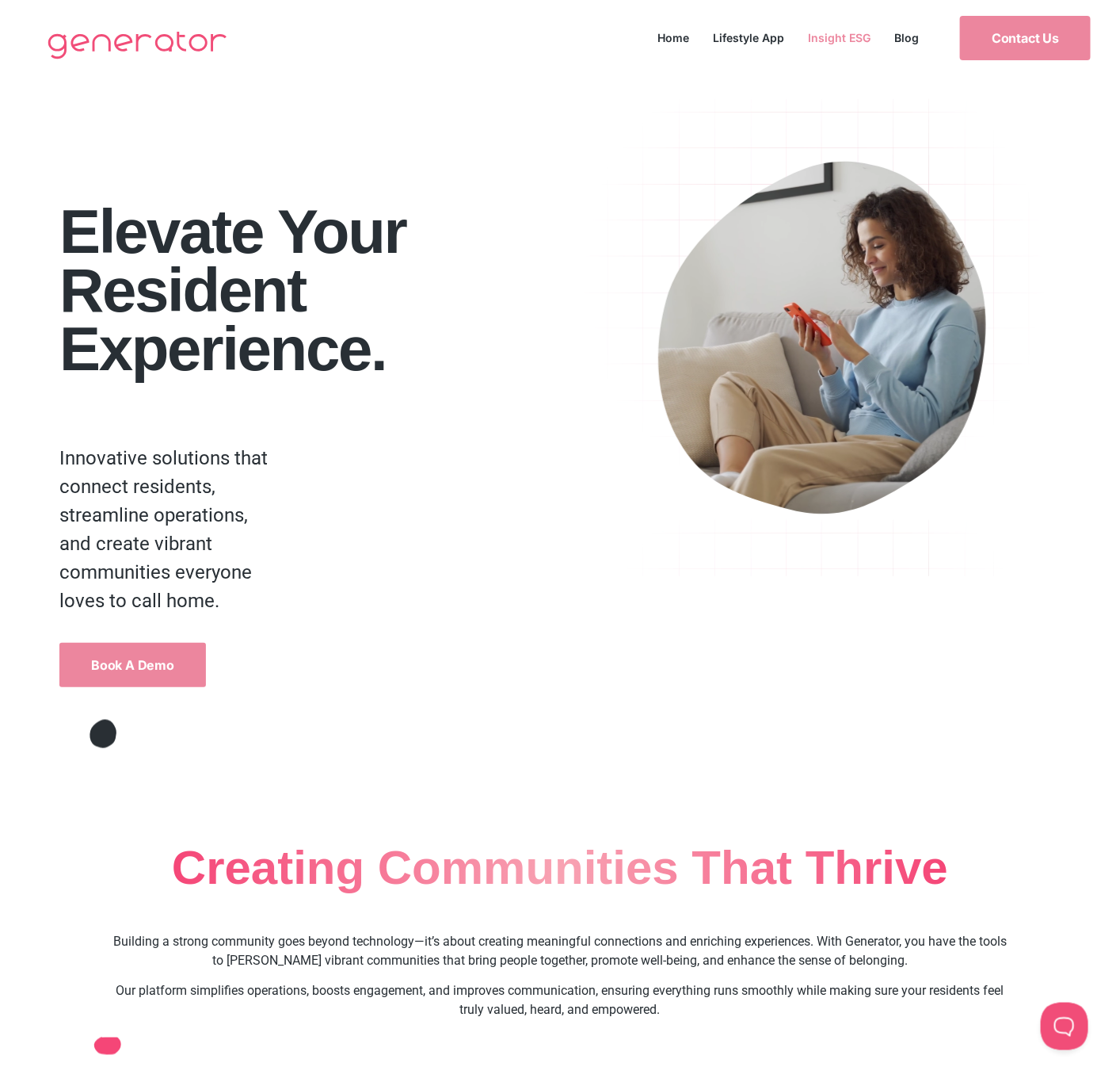
click at [847, 34] on link "Insight ESG" at bounding box center [840, 38] width 86 height 22
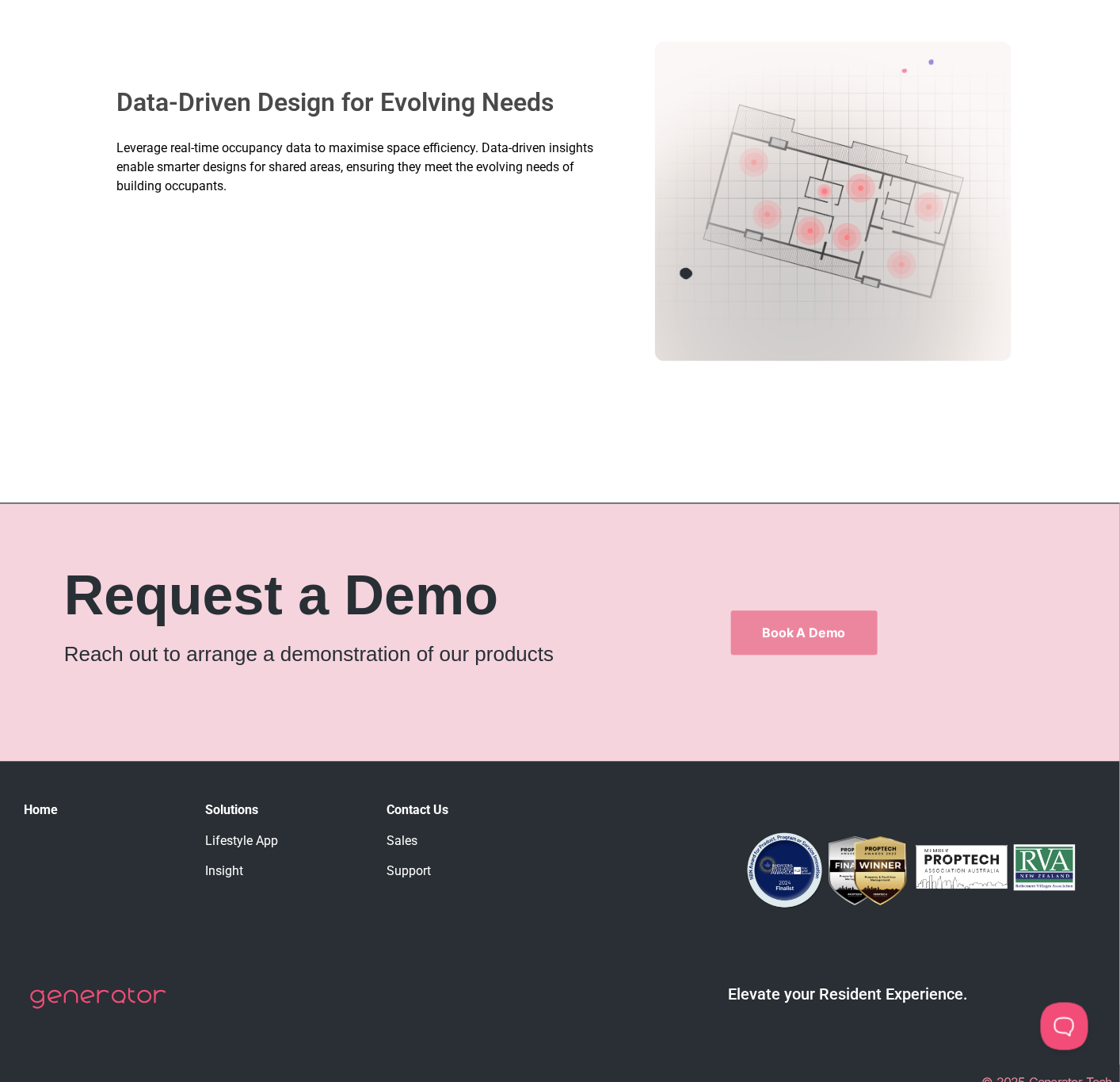
scroll to position [3152, 0]
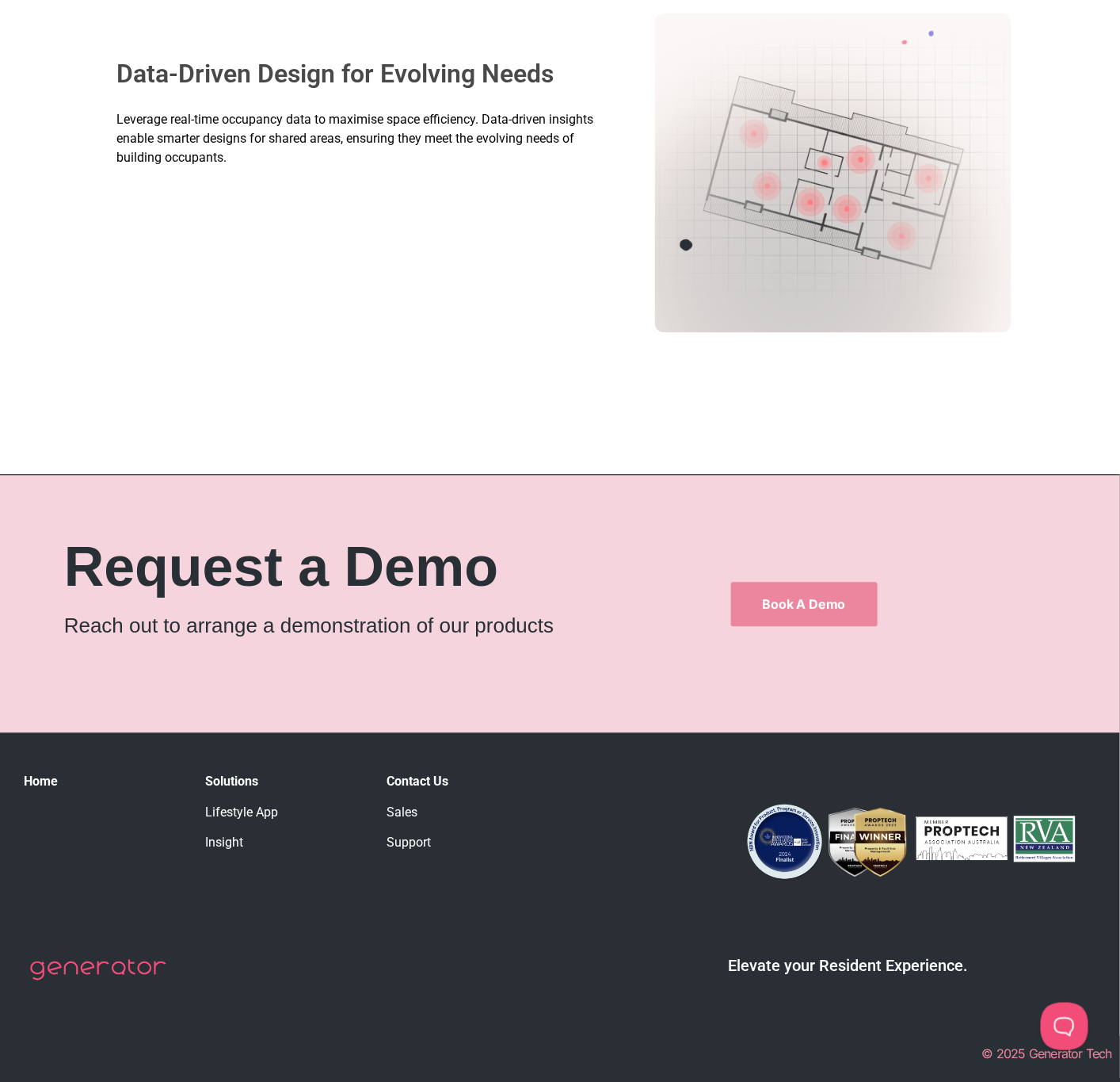
click at [231, 783] on strong "Solutions" at bounding box center [232, 782] width 53 height 15
click at [247, 783] on strong "Solutions" at bounding box center [232, 782] width 53 height 15
click at [237, 842] on link "Insight" at bounding box center [223, 843] width 38 height 15
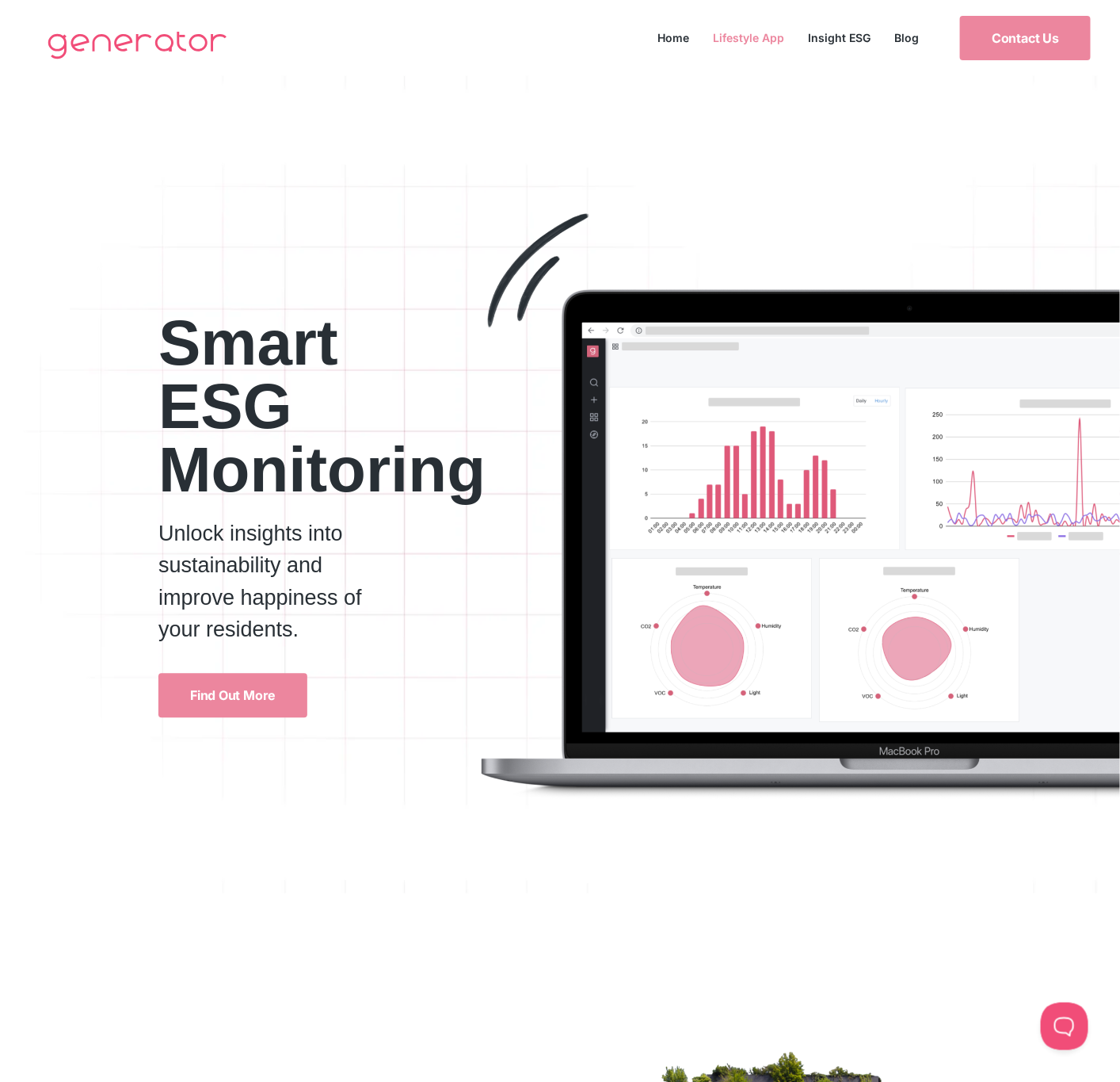
click at [739, 43] on link "Lifestyle App" at bounding box center [750, 38] width 95 height 22
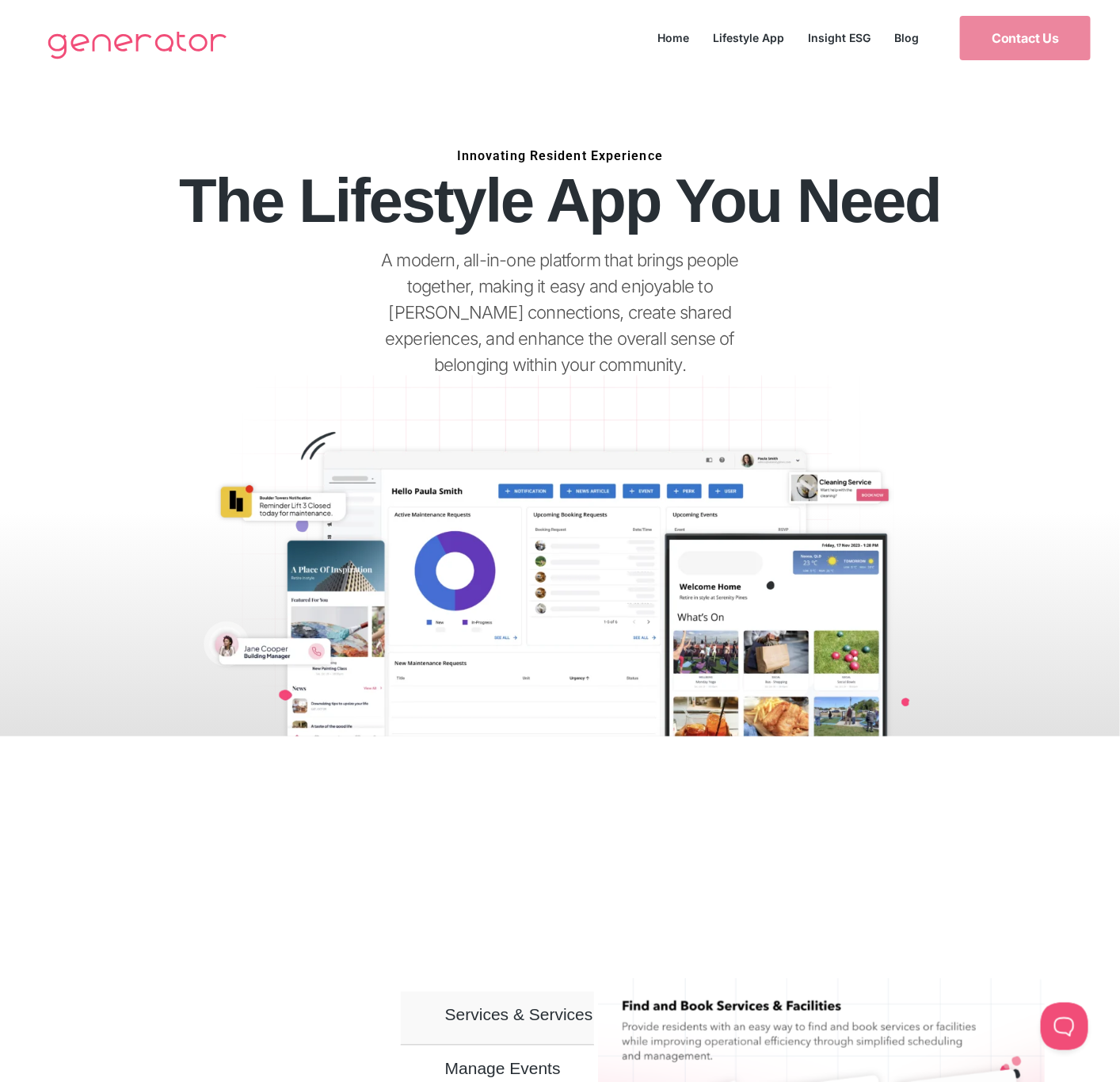
click at [643, 549] on img at bounding box center [559, 507] width 940 height 460
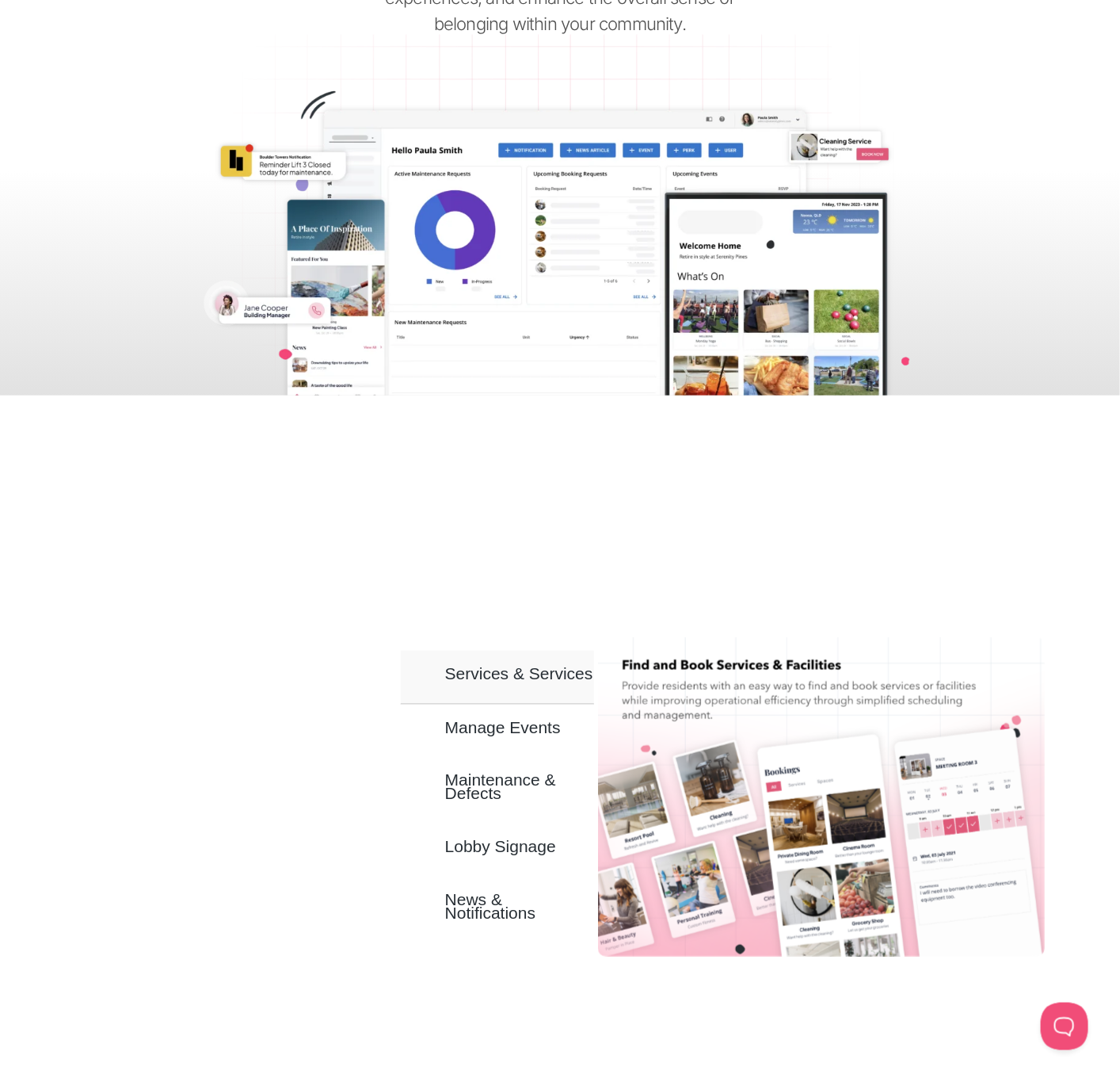
scroll to position [476, 0]
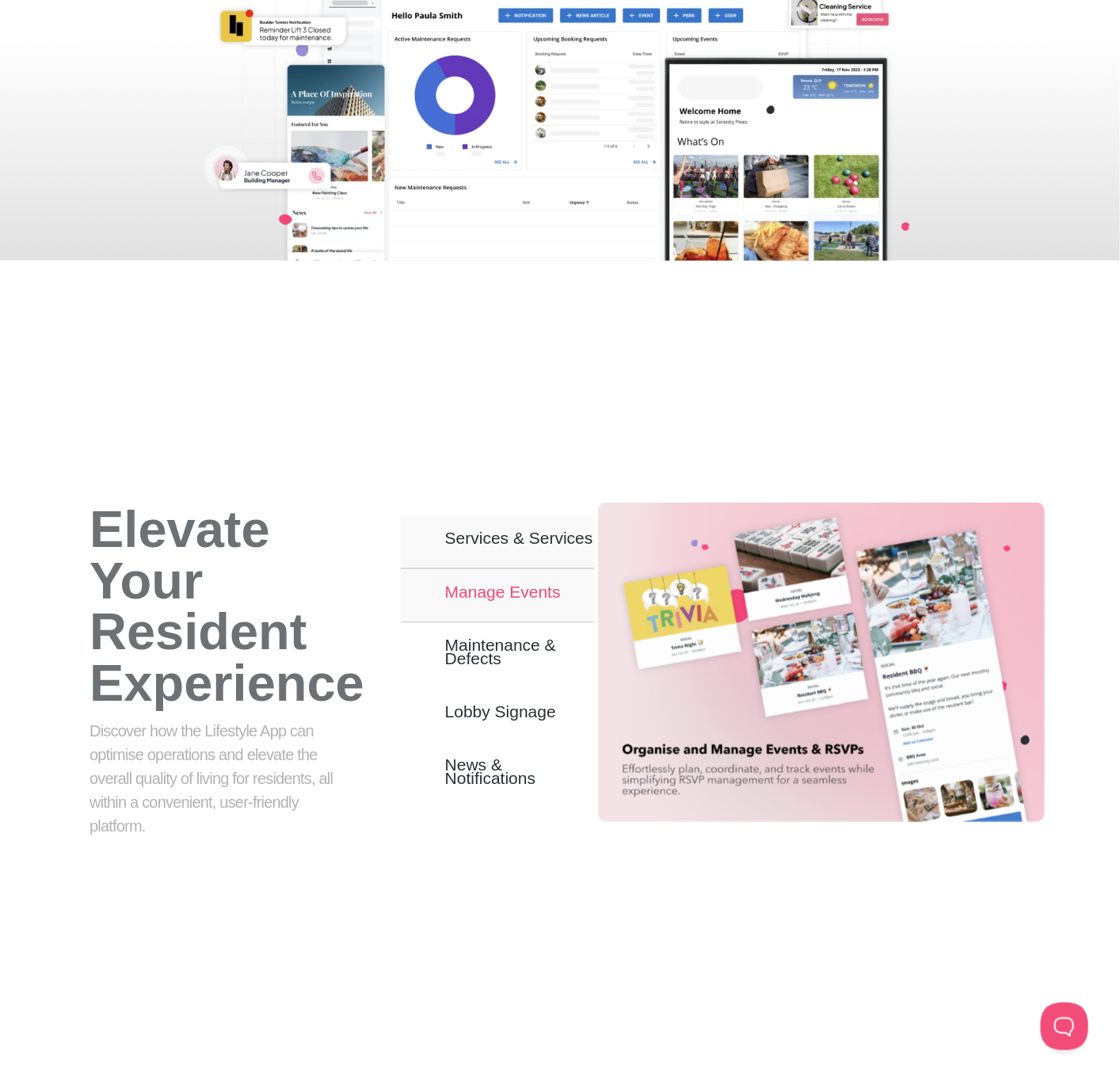
click at [530, 585] on span "Manage Events" at bounding box center [503, 592] width 115 height 13
click at [768, 625] on img "Tabs. Open items with Enter or Space, close with Escape and navigate using the …" at bounding box center [822, 662] width 447 height 319
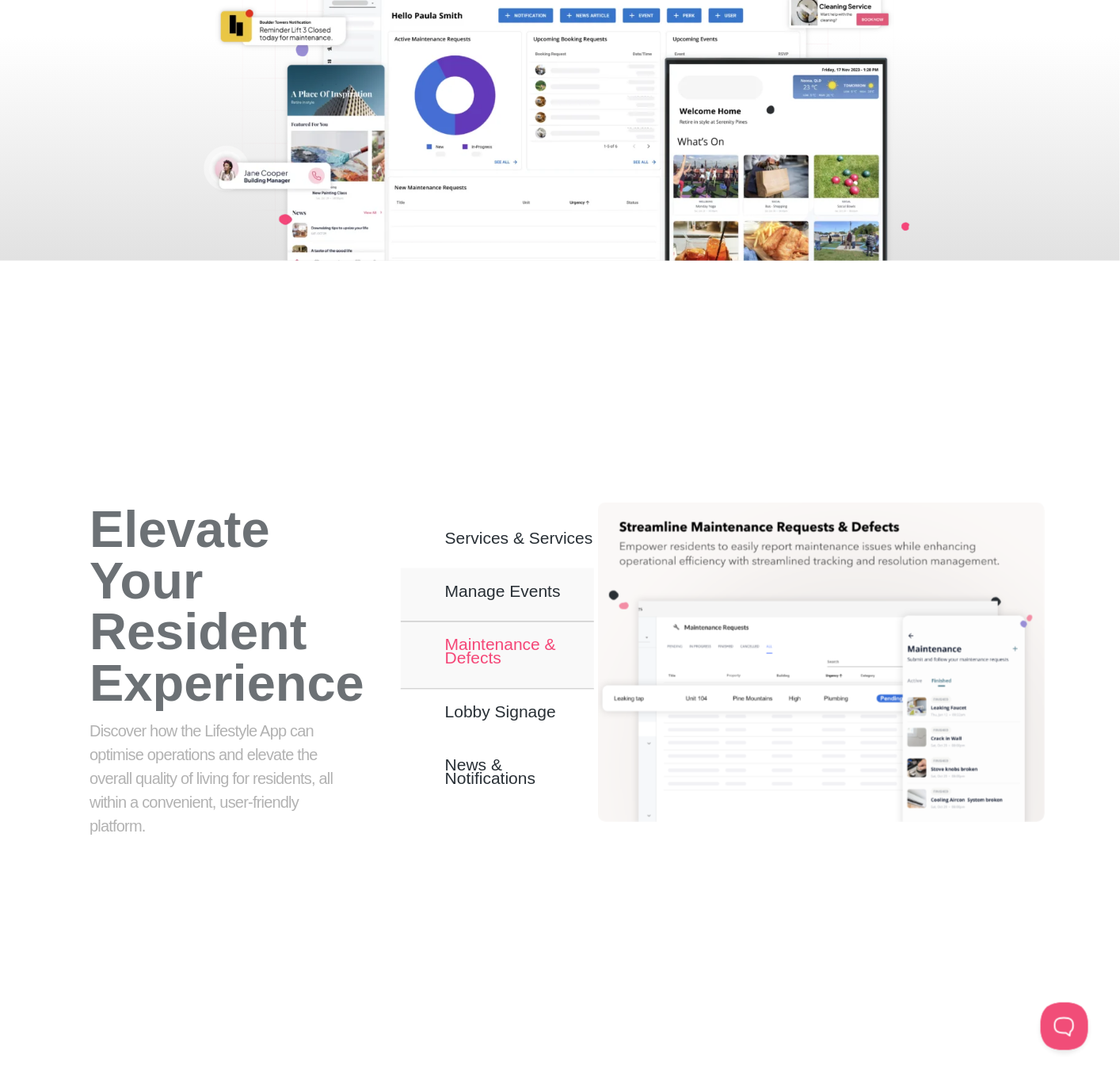
click at [492, 638] on span "Maintenance & Defects" at bounding box center [520, 651] width 149 height 27
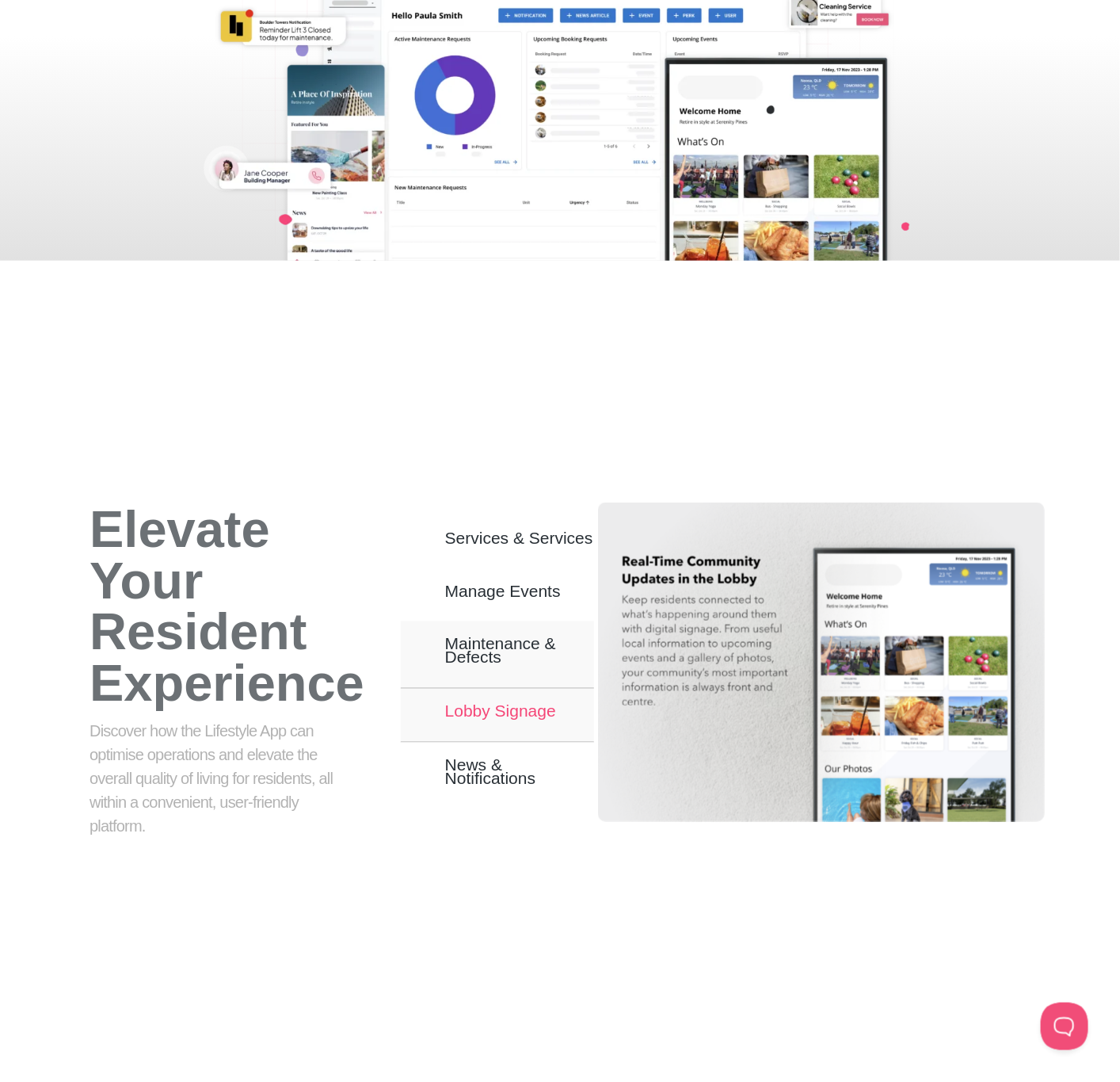
click at [505, 702] on button "Lobby Signage" at bounding box center [497, 716] width 193 height 54
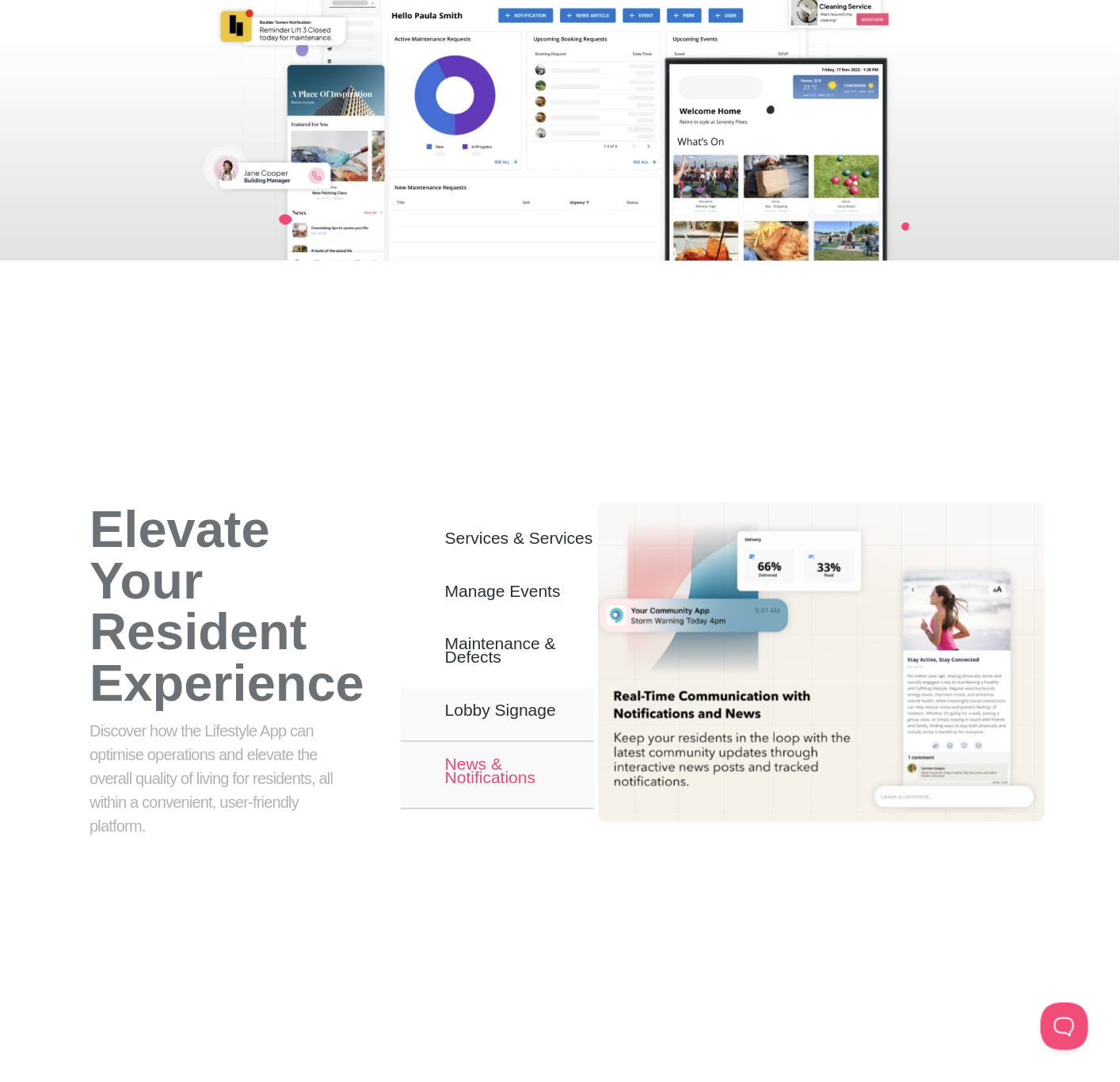
click at [479, 758] on span "News & Notifications" at bounding box center [520, 771] width 149 height 27
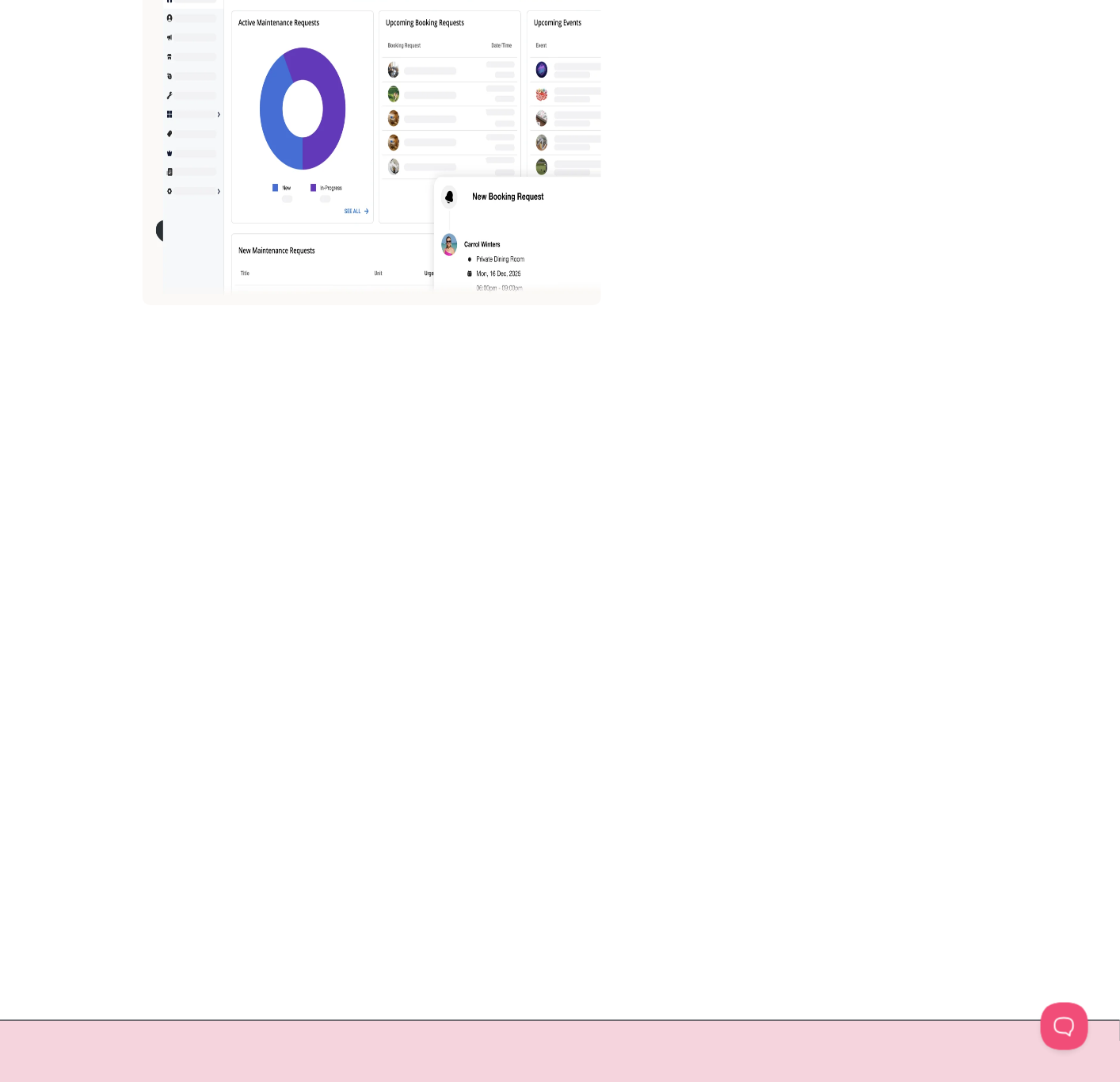
scroll to position [2258, 0]
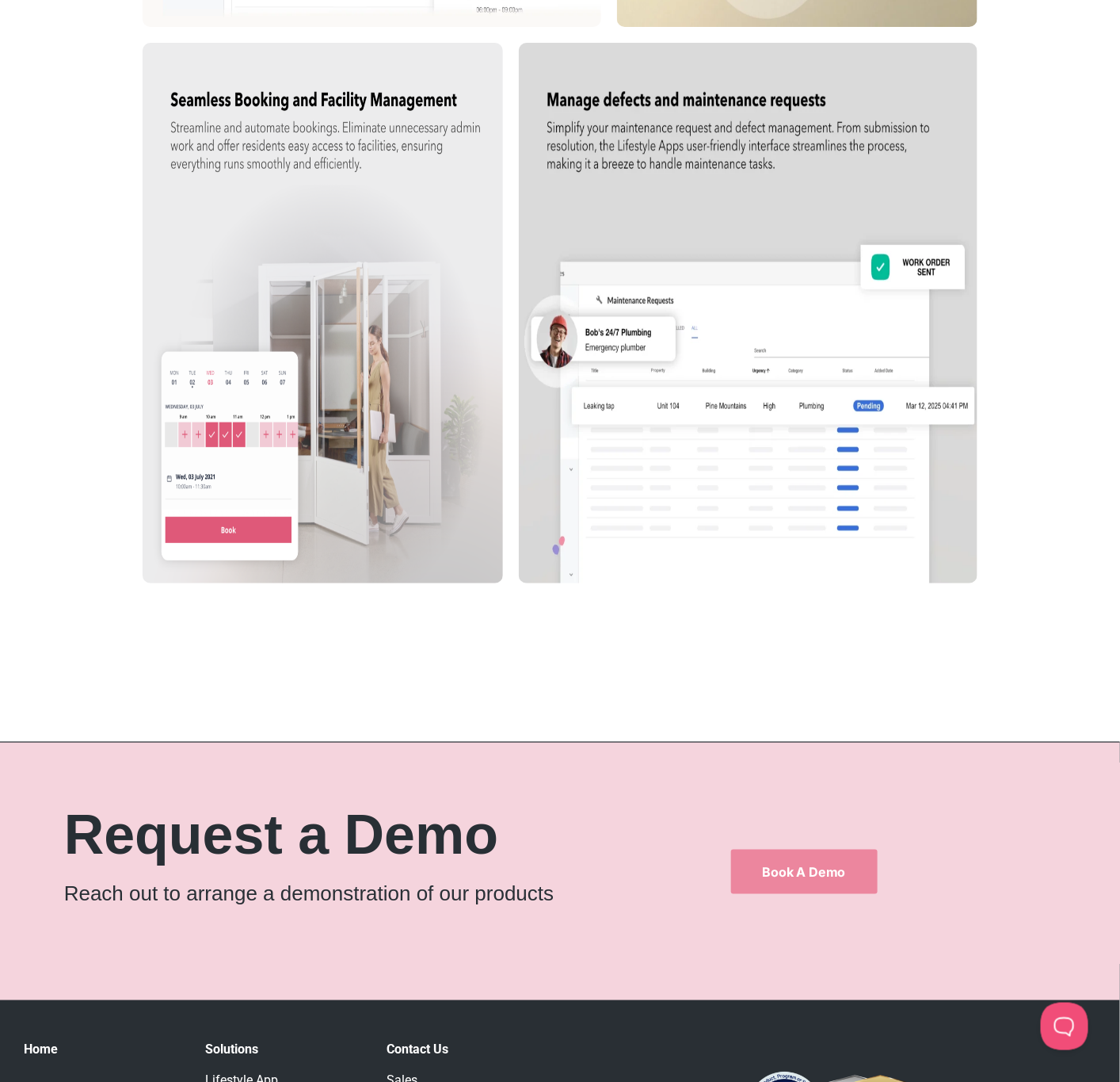
click at [730, 81] on img at bounding box center [748, 313] width 459 height 541
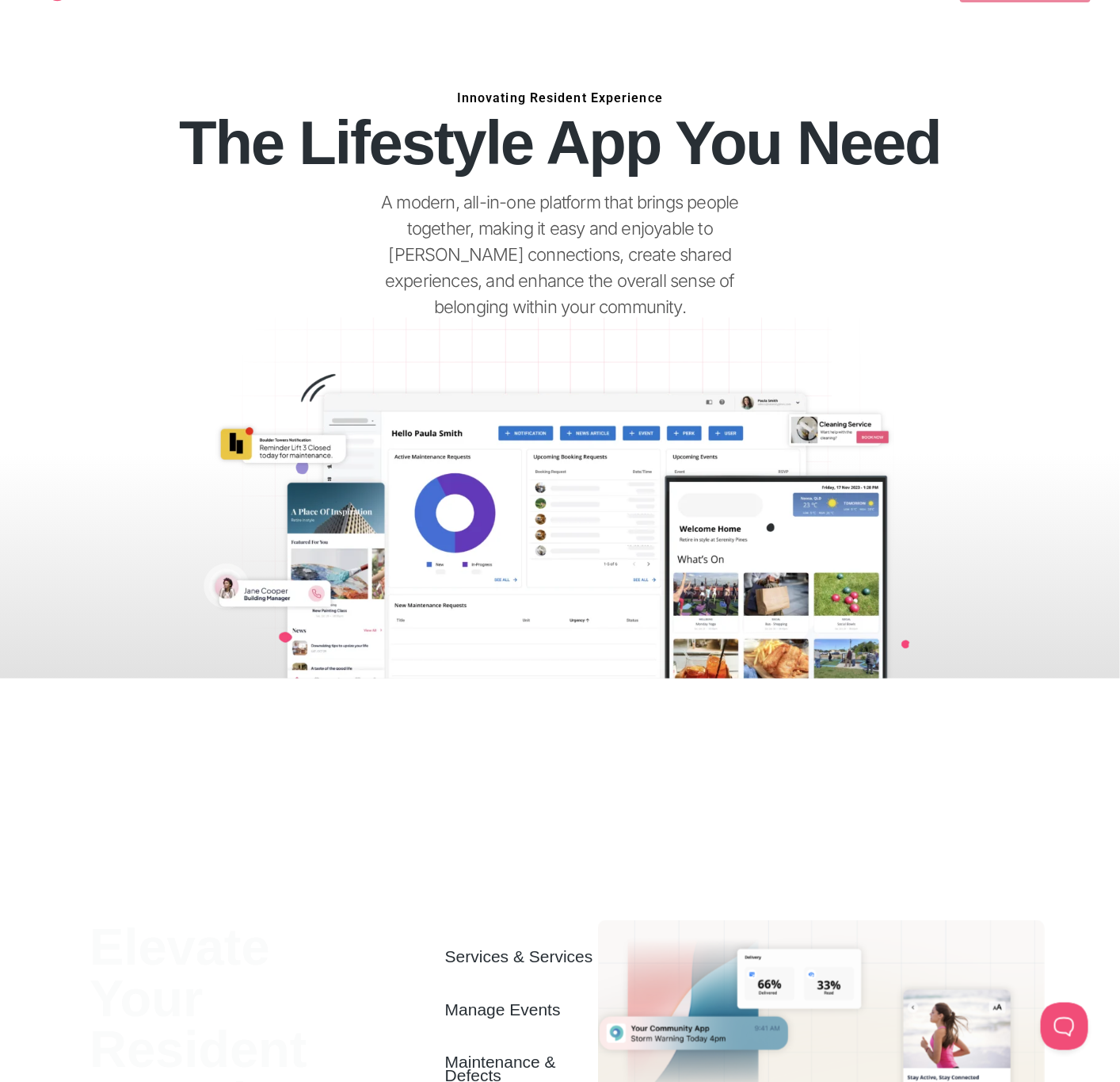
scroll to position [0, 0]
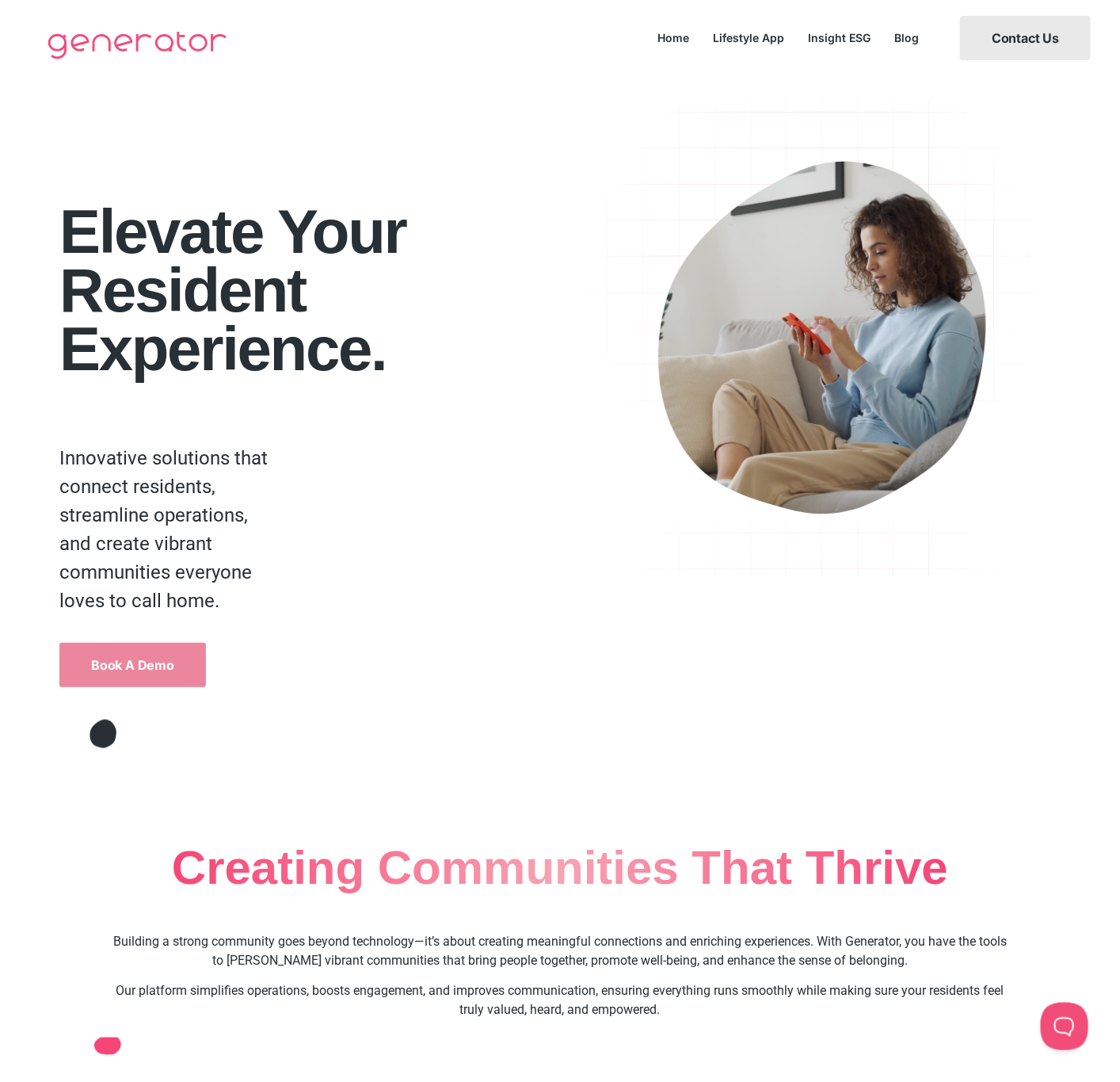
click at [1046, 45] on link "Contact Us" at bounding box center [1026, 38] width 130 height 44
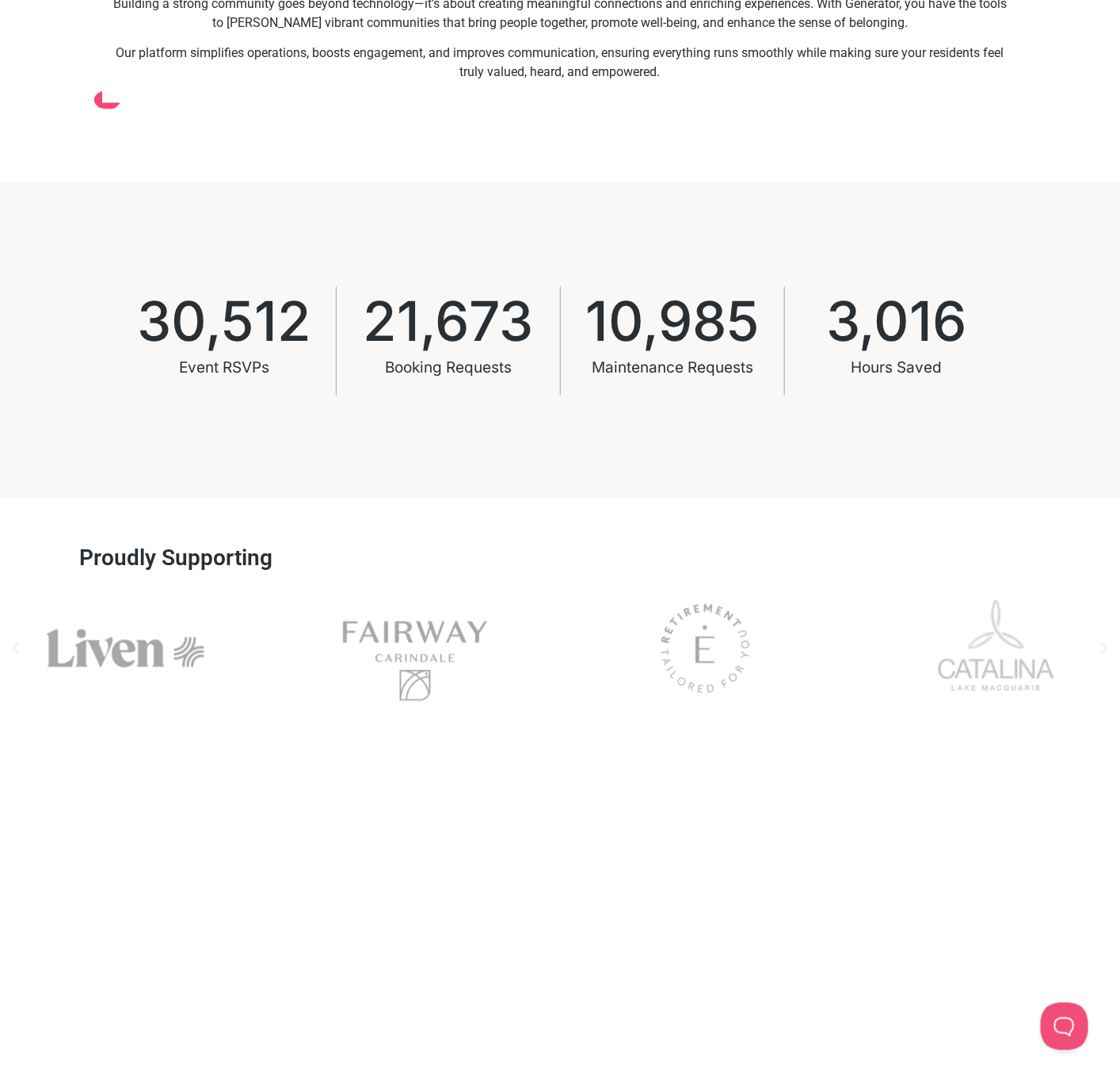
scroll to position [951, 0]
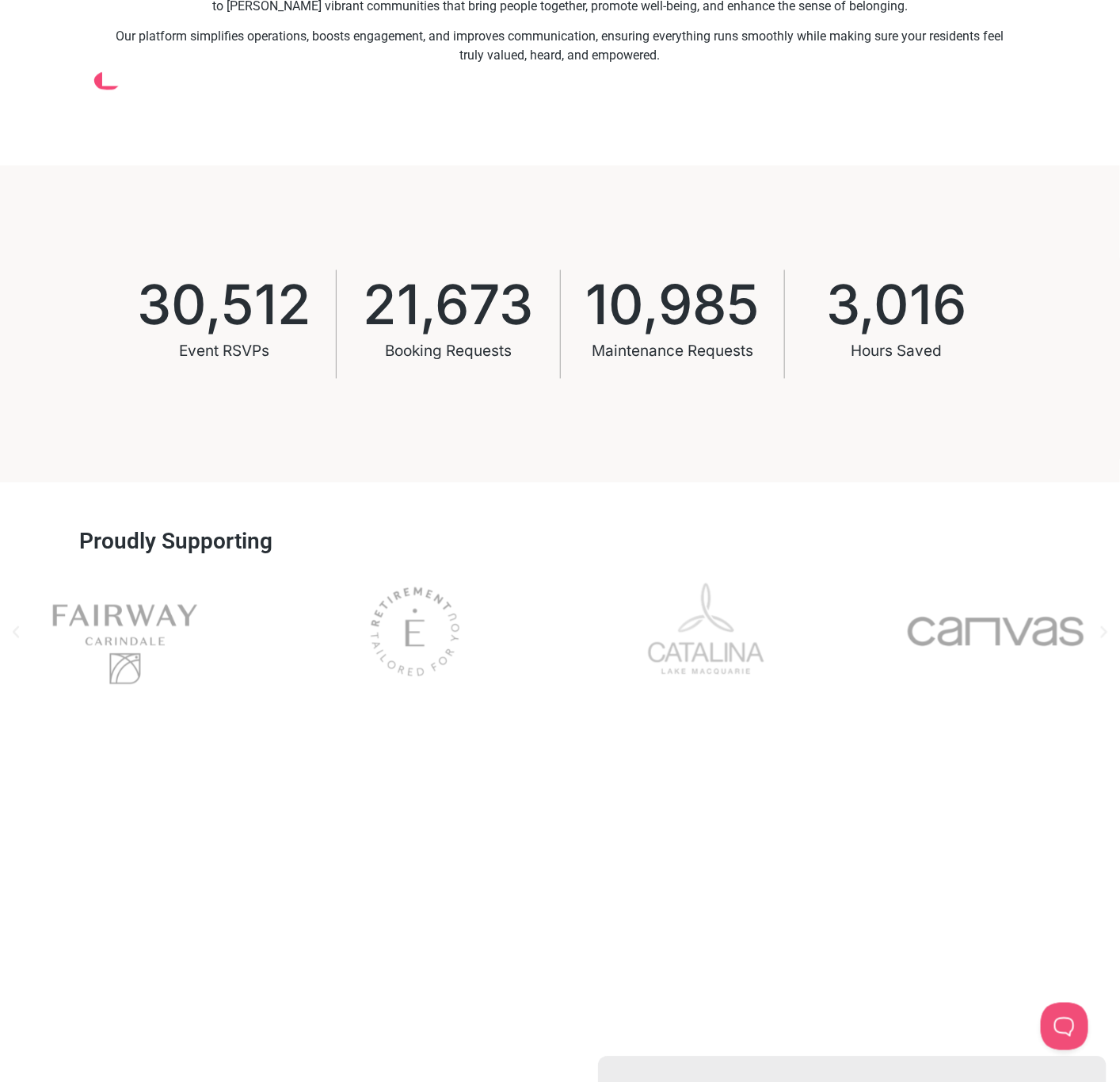
click at [423, 319] on span "21,673" at bounding box center [449, 305] width 171 height 54
click at [612, 319] on span "10,985" at bounding box center [672, 305] width 175 height 54
click at [868, 310] on span "3,016" at bounding box center [897, 305] width 140 height 54
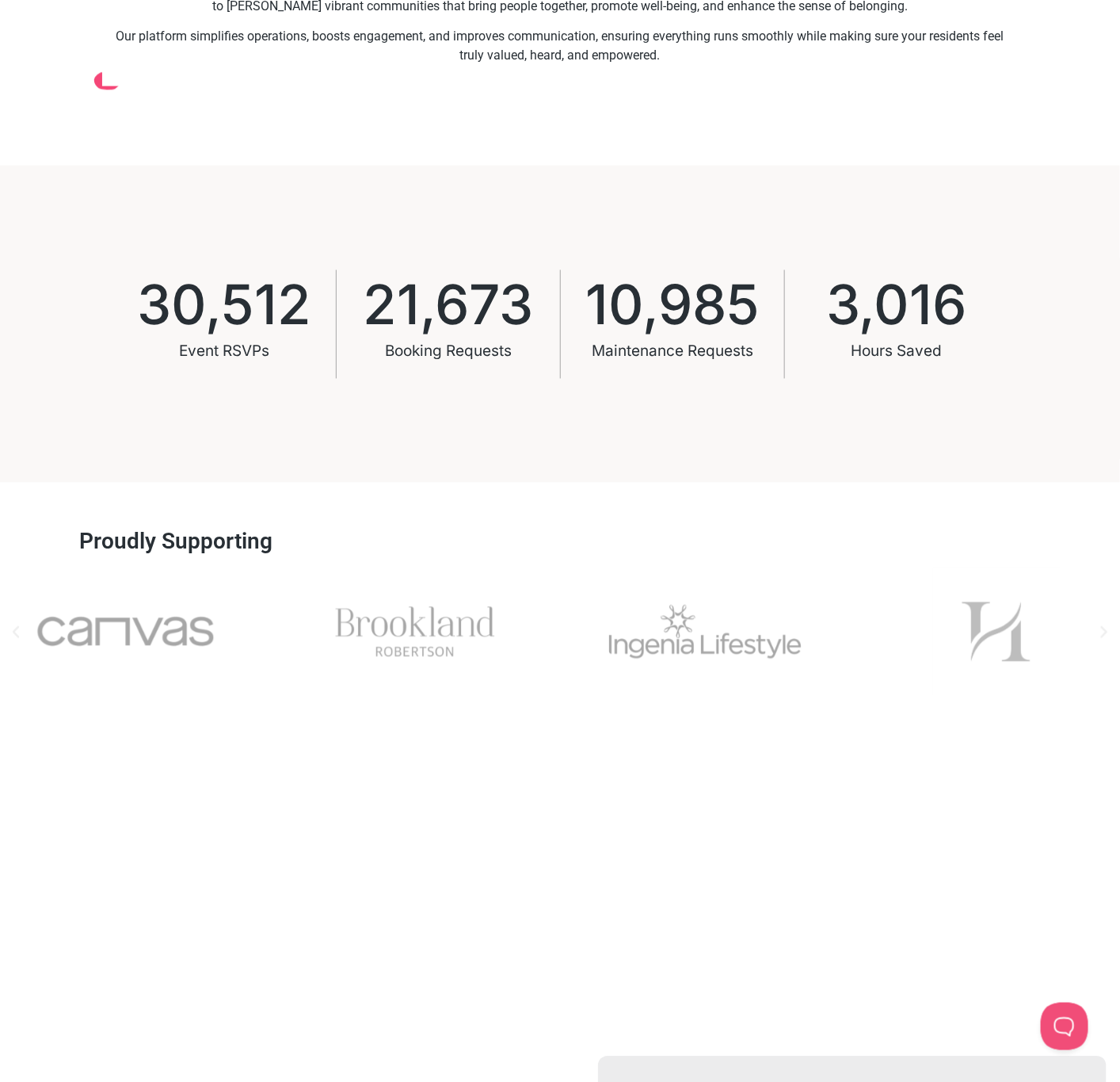
click at [751, 651] on div "Ingenia" at bounding box center [706, 632] width 251 height 128
